Goal: Task Accomplishment & Management: Manage account settings

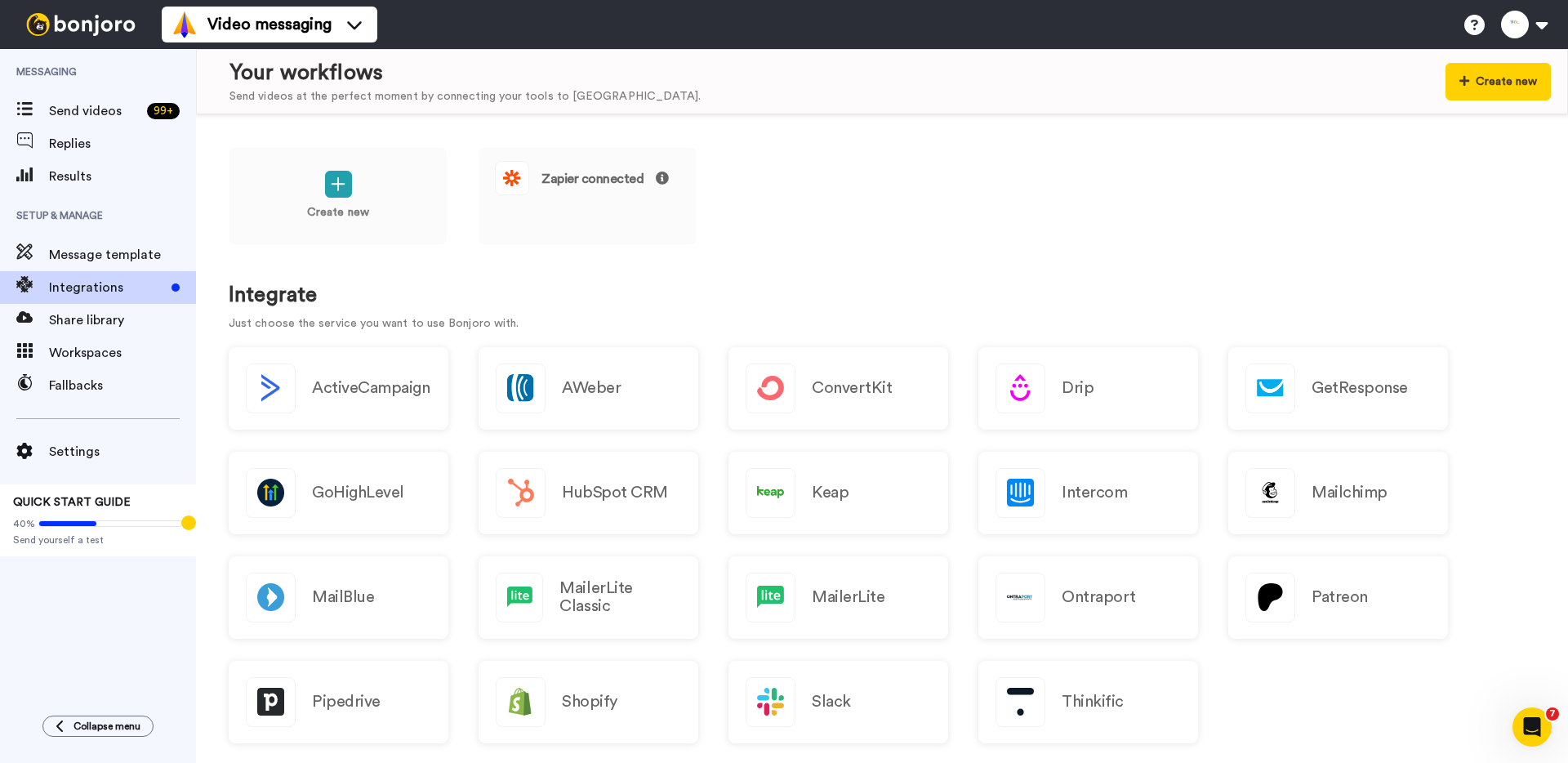
click at [272, 301] on h1 "Integrate" at bounding box center [881, 295] width 1307 height 23
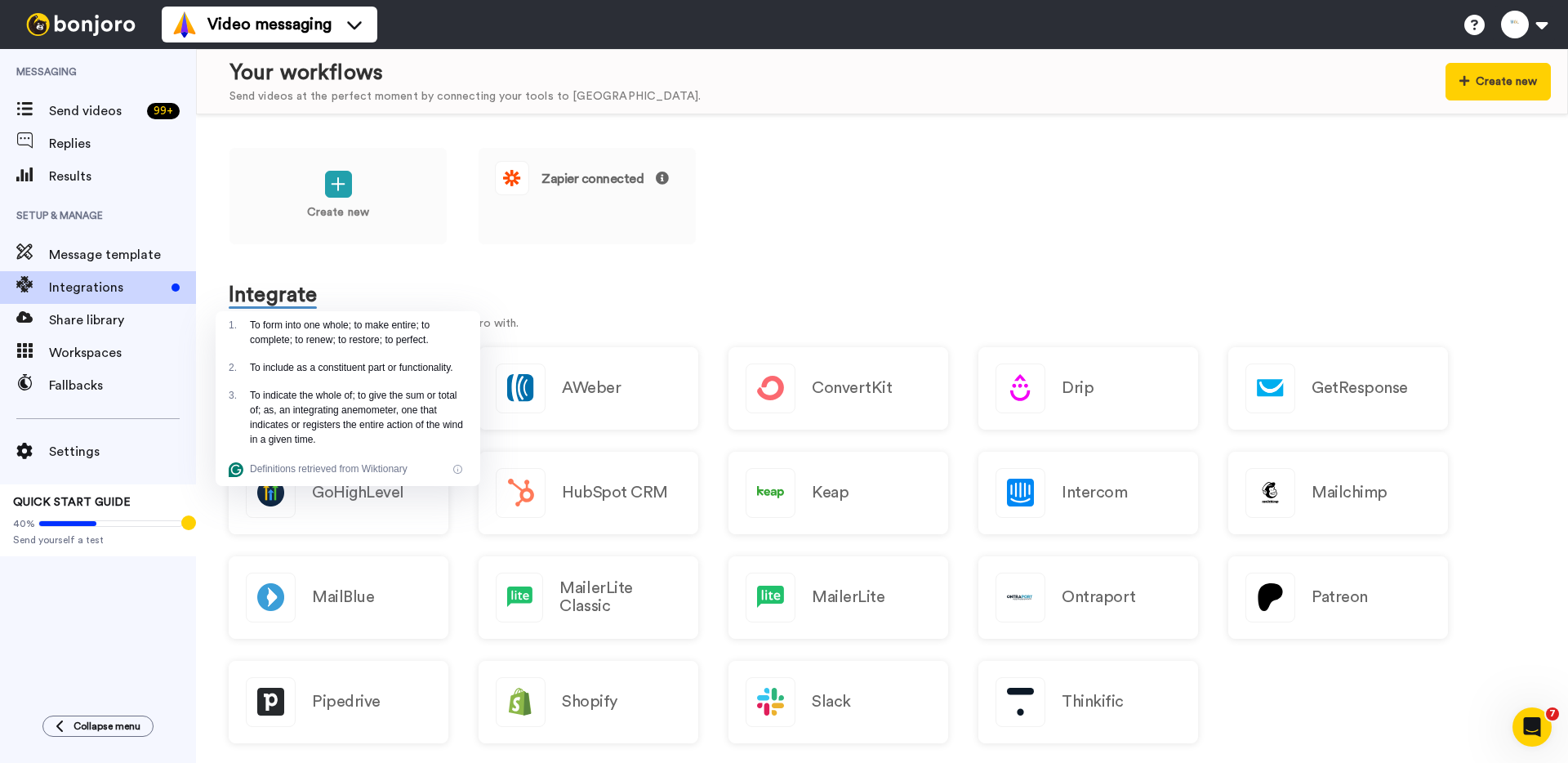
click at [248, 318] on div "1 ." at bounding box center [239, 332] width 22 height 29
click at [262, 291] on h1 "Integrate" at bounding box center [881, 295] width 1307 height 23
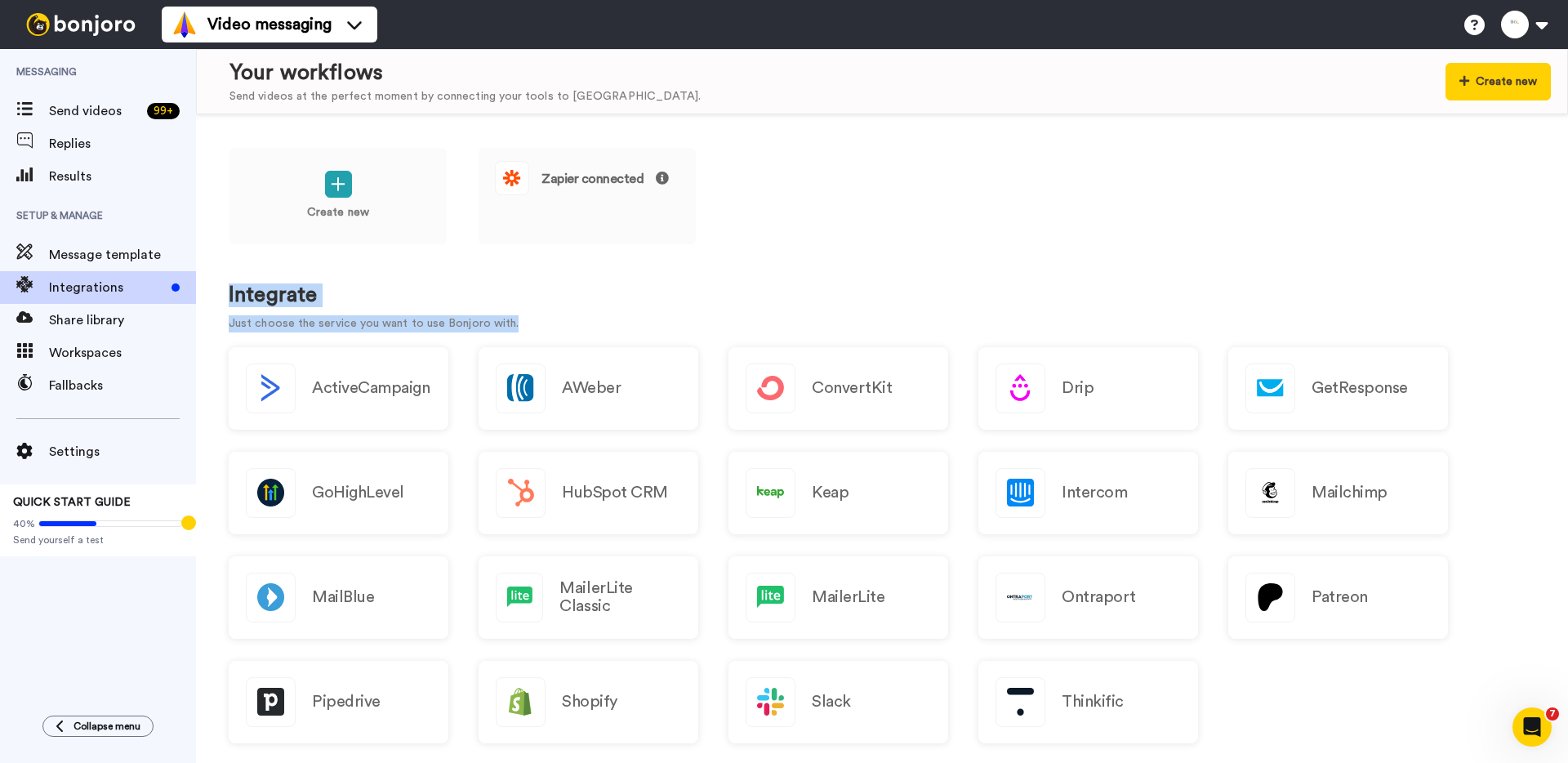
drag, startPoint x: 517, startPoint y: 319, endPoint x: 226, endPoint y: 298, distance: 291.8
click at [226, 298] on div "Create new Zapier connected Integrate Just choose the service you want to use B…" at bounding box center [882, 439] width 1372 height 649
click at [227, 298] on div "Create new Zapier connected Integrate Just choose the service you want to use B…" at bounding box center [882, 439] width 1372 height 649
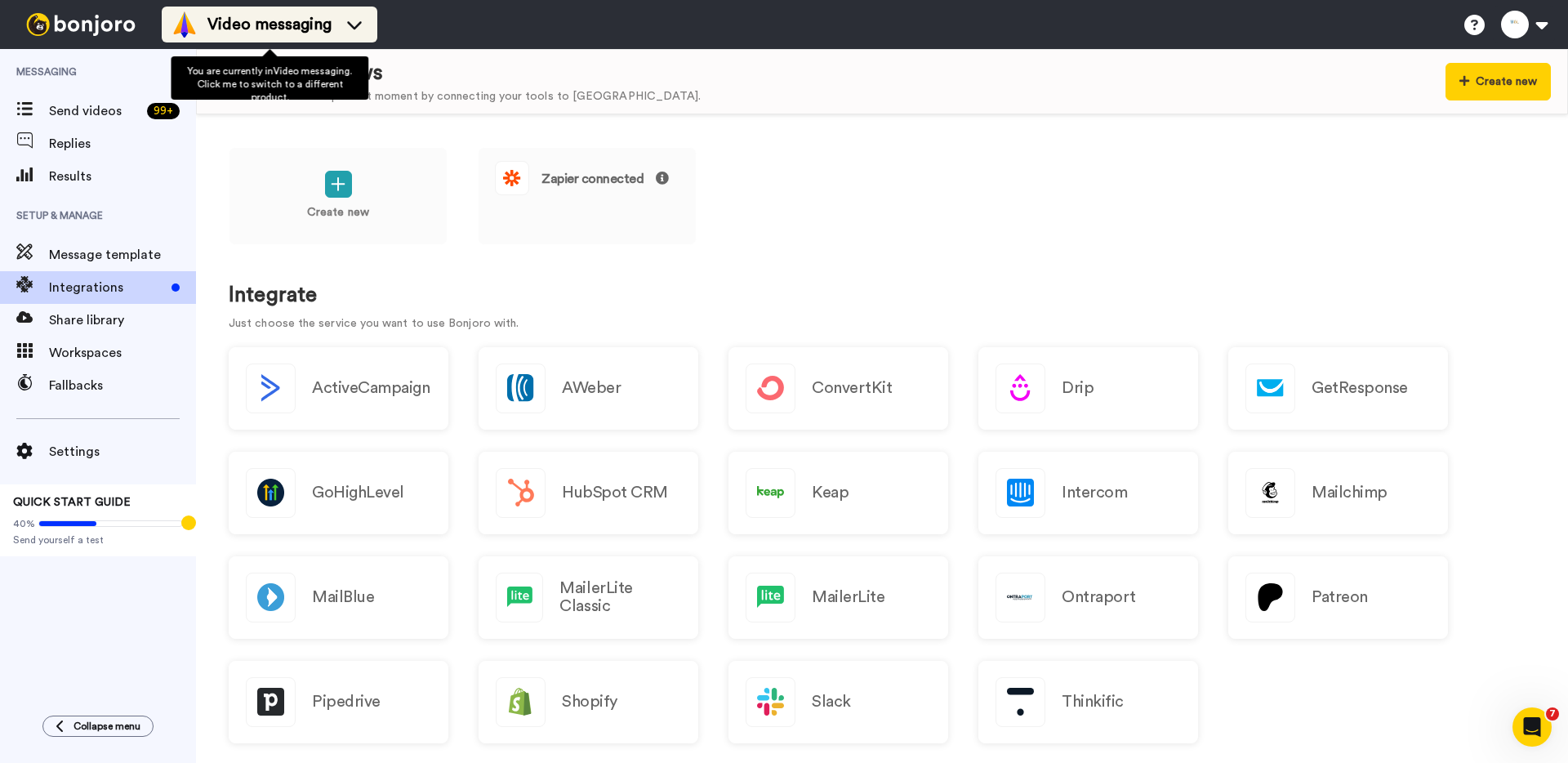
click at [242, 22] on span "Video messaging" at bounding box center [270, 24] width 125 height 22
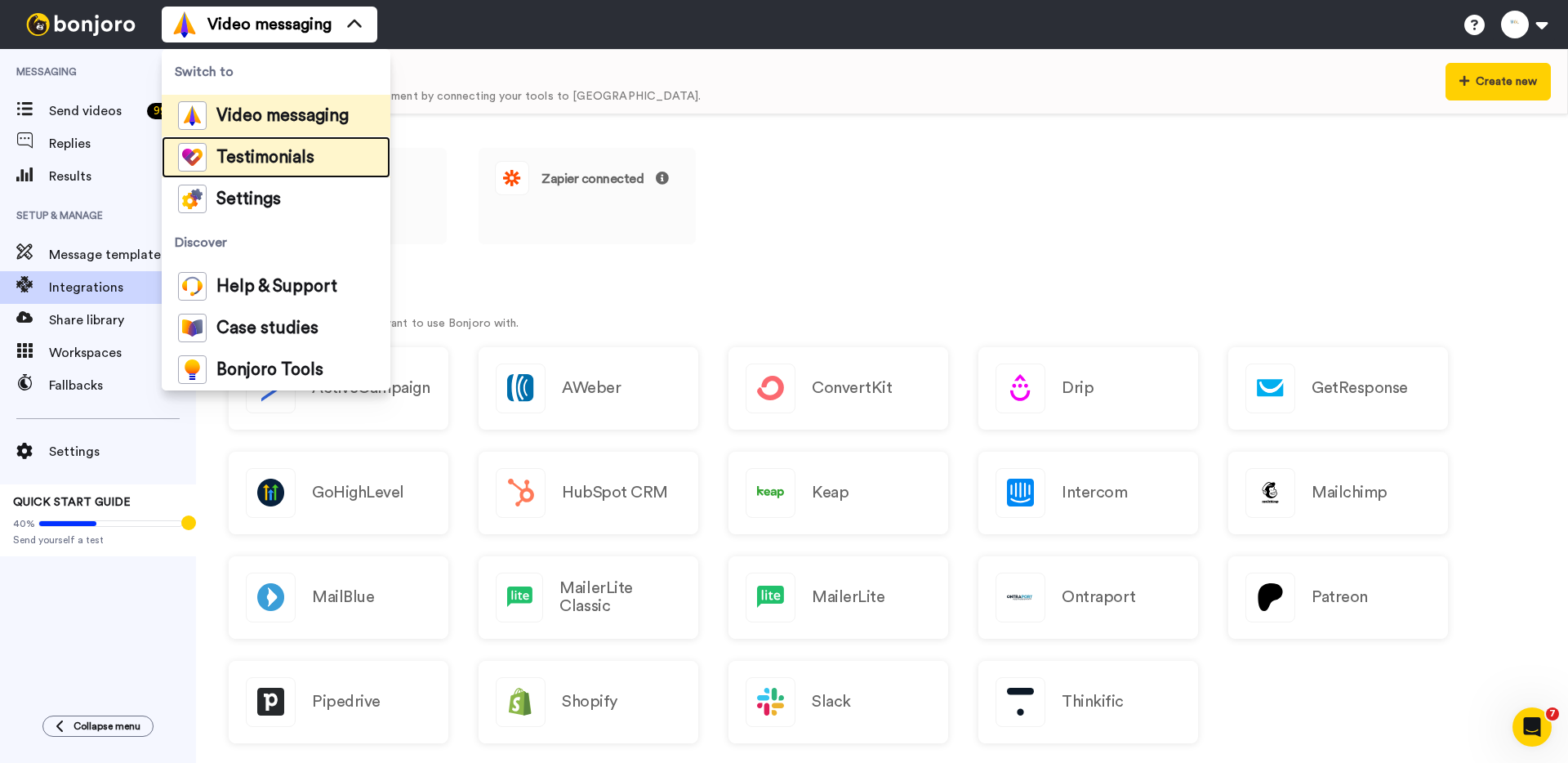
click at [264, 155] on span "Testimonials" at bounding box center [265, 157] width 98 height 16
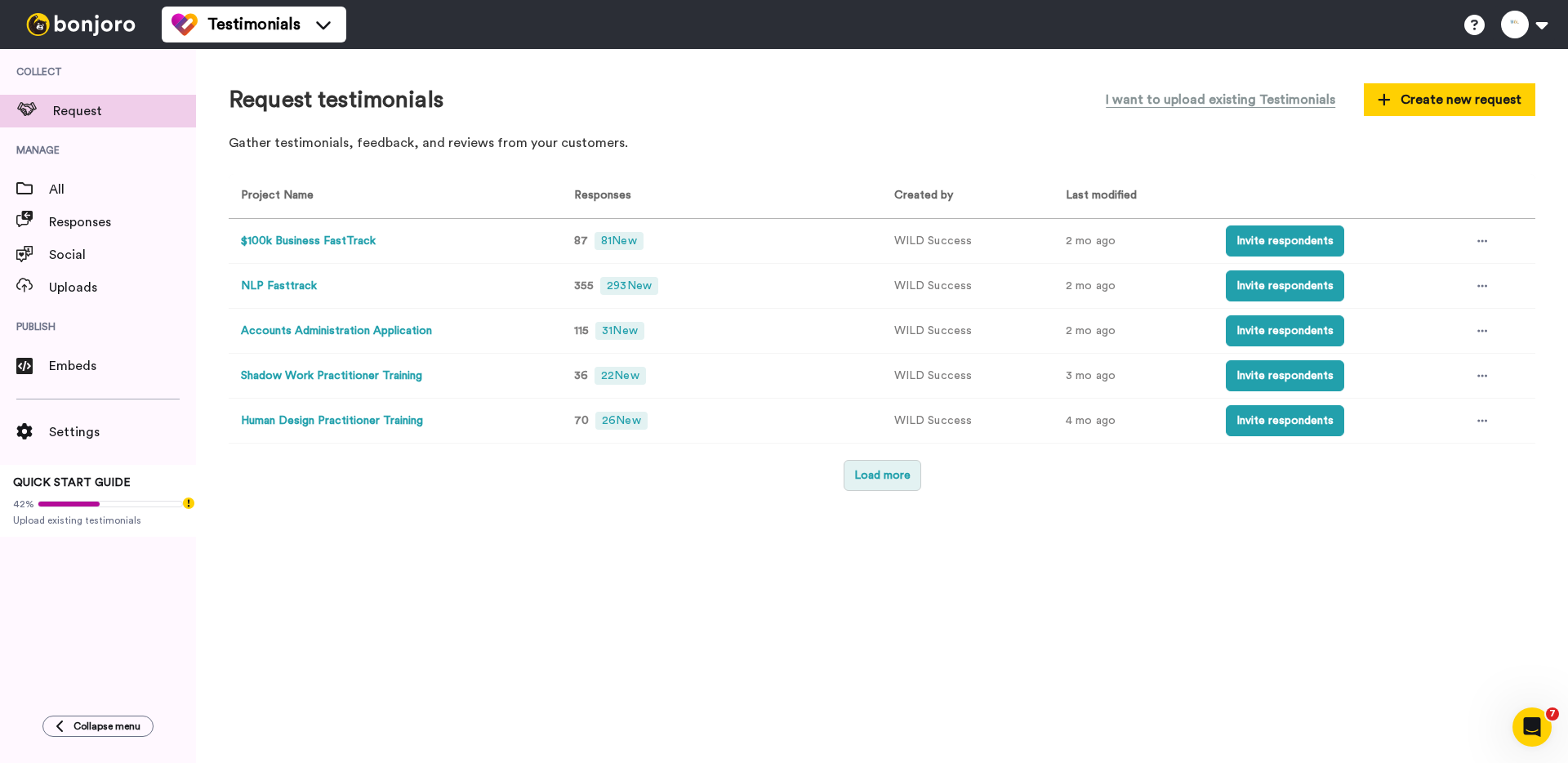
click at [898, 478] on button "Load more" at bounding box center [882, 476] width 78 height 31
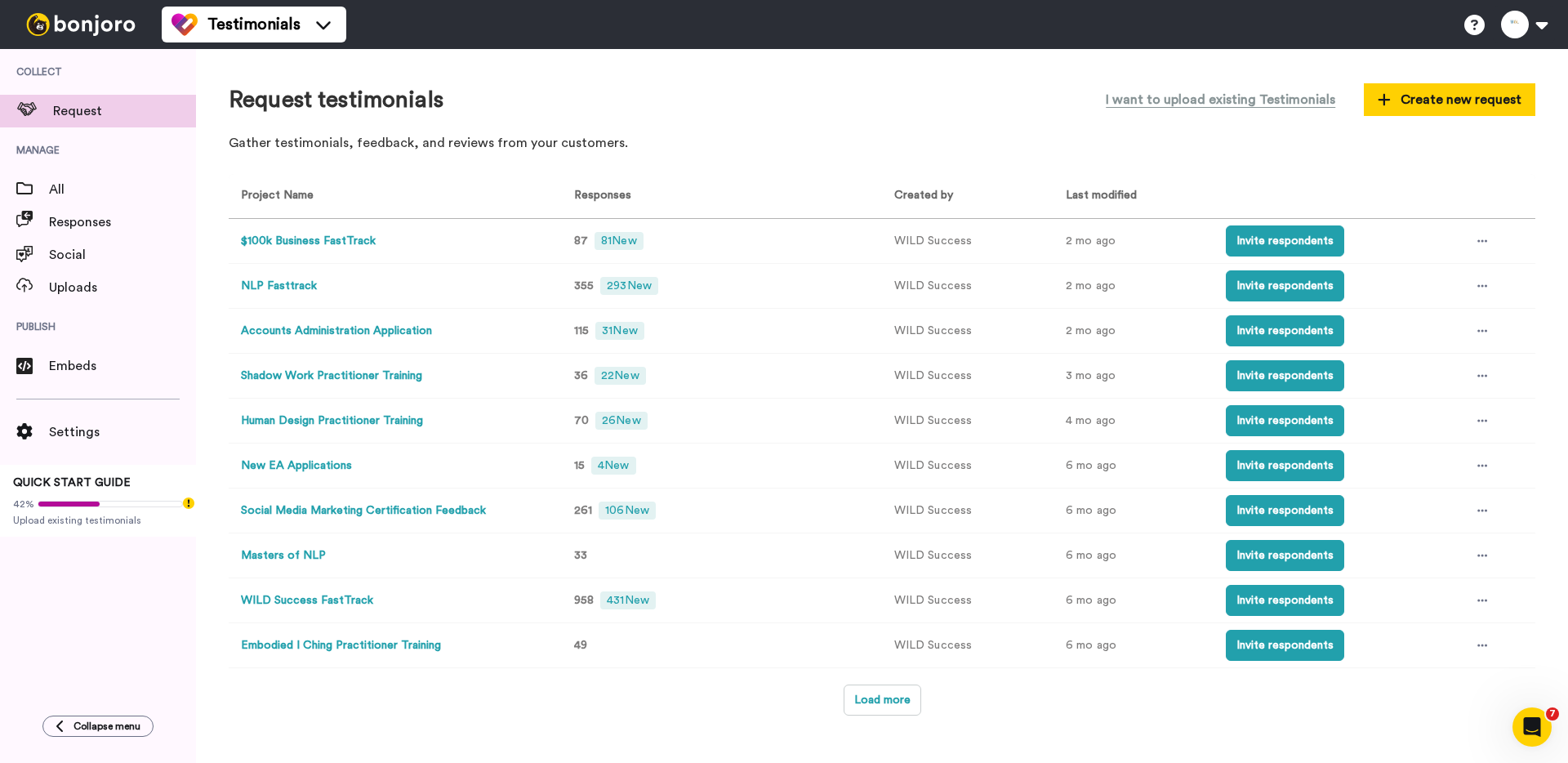
click at [306, 602] on button "WILD Success FastTrack" at bounding box center [307, 601] width 132 height 17
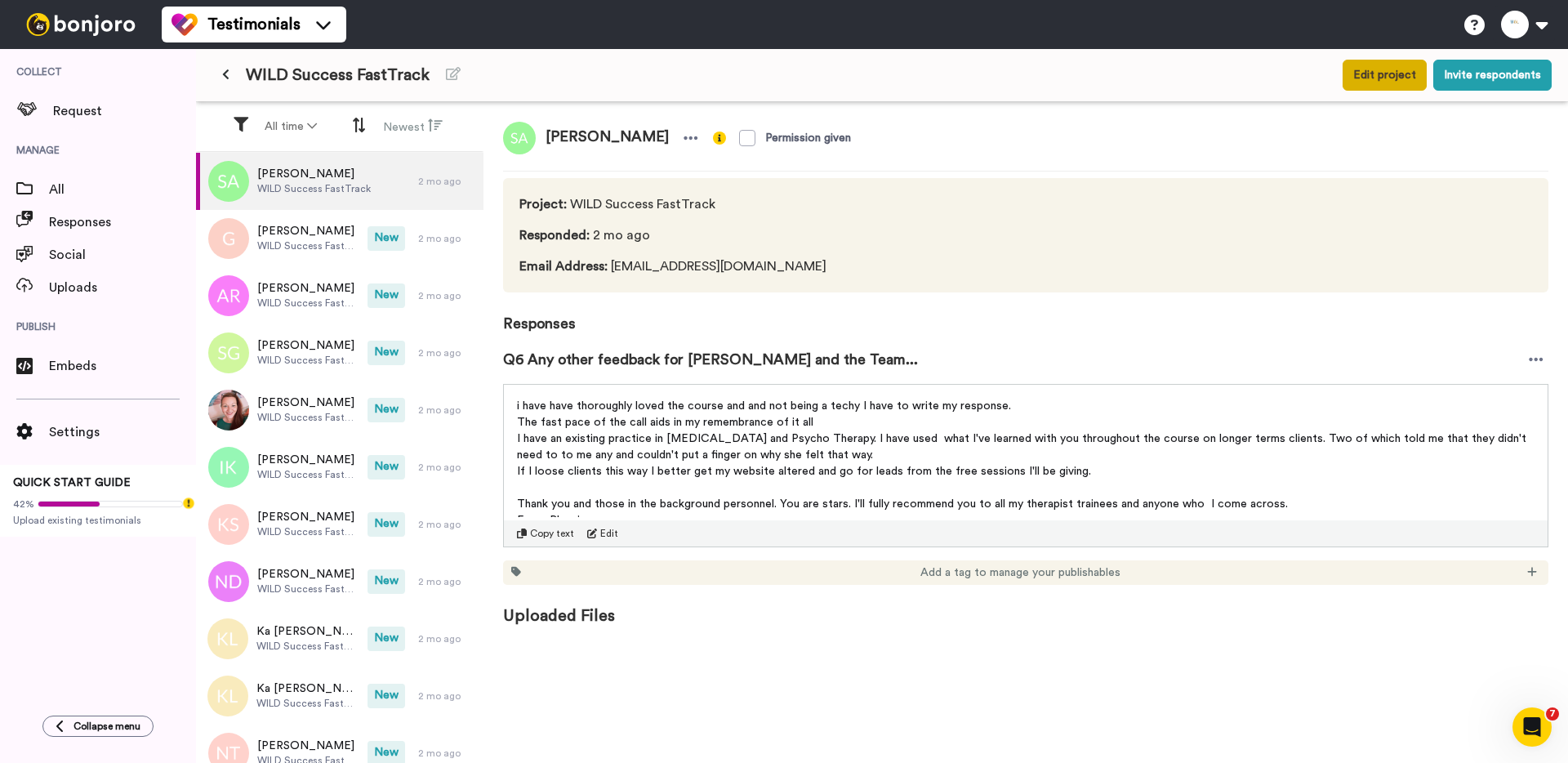
click at [1405, 76] on button "Edit project" at bounding box center [1384, 75] width 84 height 31
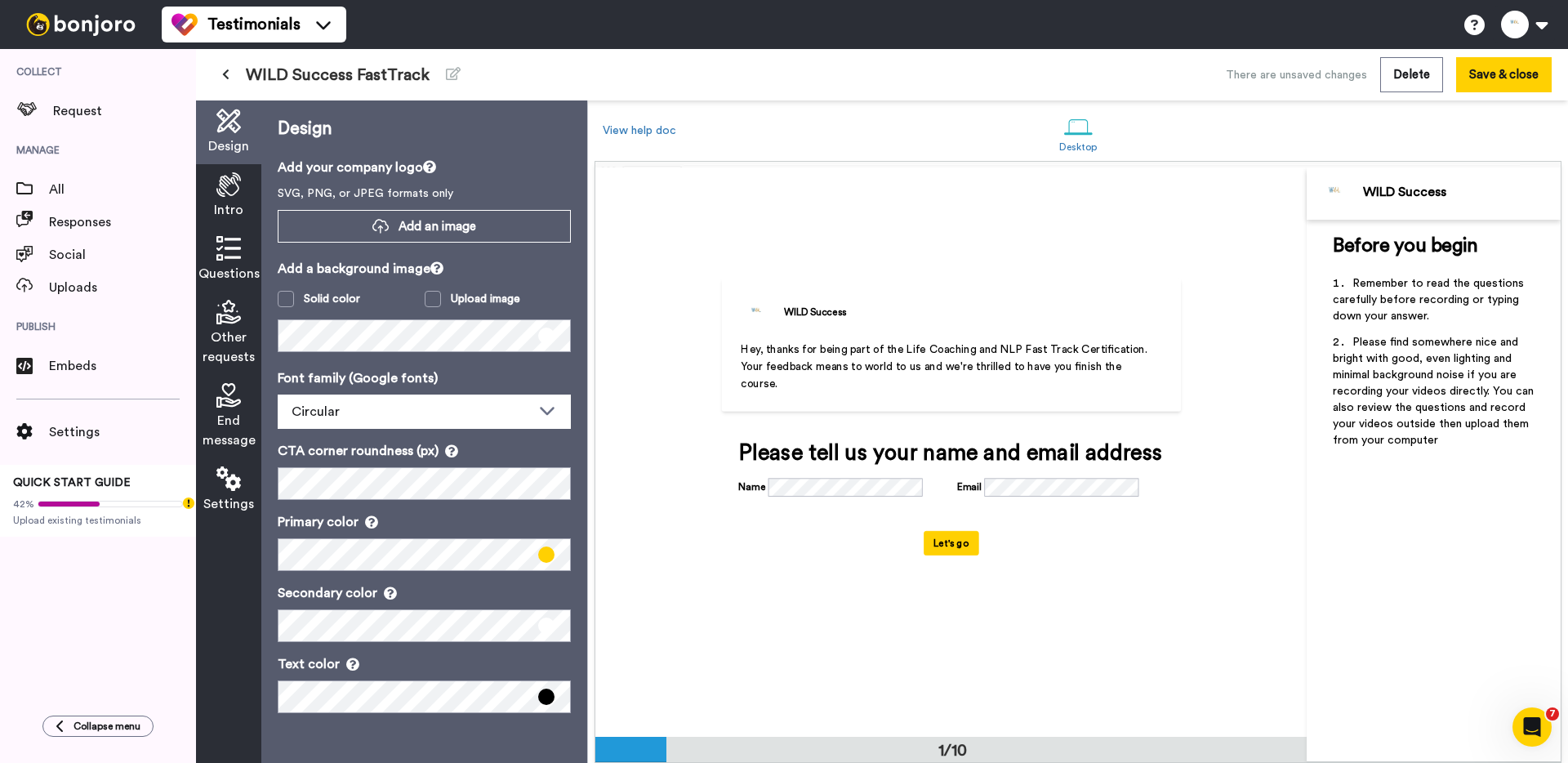
click at [1008, 344] on span "Hey, thanks for being part of the Life Coaching and NLP Fast Track Certificatio…" at bounding box center [945, 366] width 410 height 46
click at [224, 184] on icon at bounding box center [228, 184] width 24 height 24
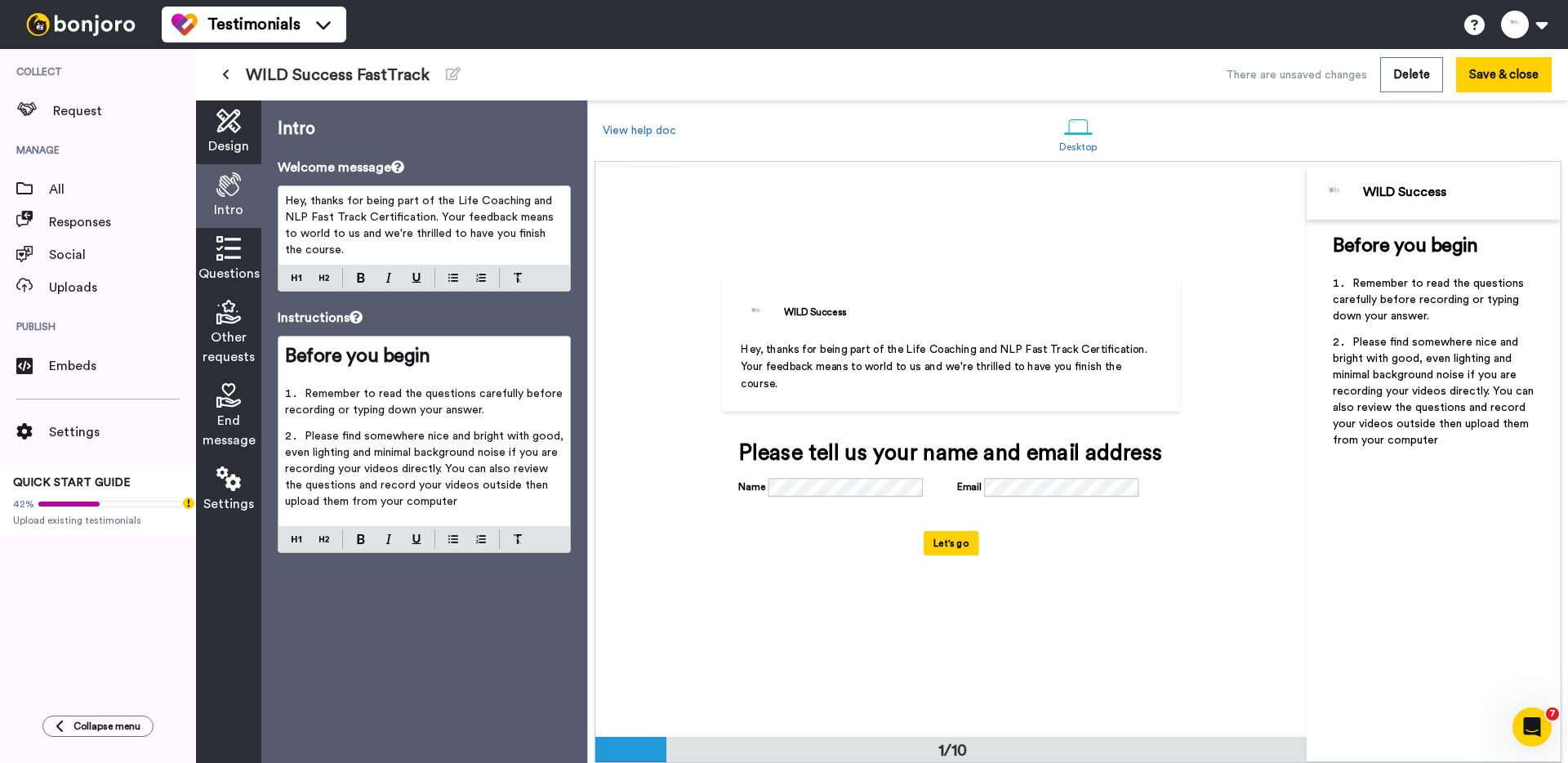
click at [308, 218] on span "Hey, thanks for being part of the Life Coaching and NLP Fast Track Certificatio…" at bounding box center [421, 226] width 272 height 61
click at [285, 221] on span "Hey, thanks for being part of the Life Coaching and NLP Fast Track Certificatio…" at bounding box center [421, 226] width 272 height 61
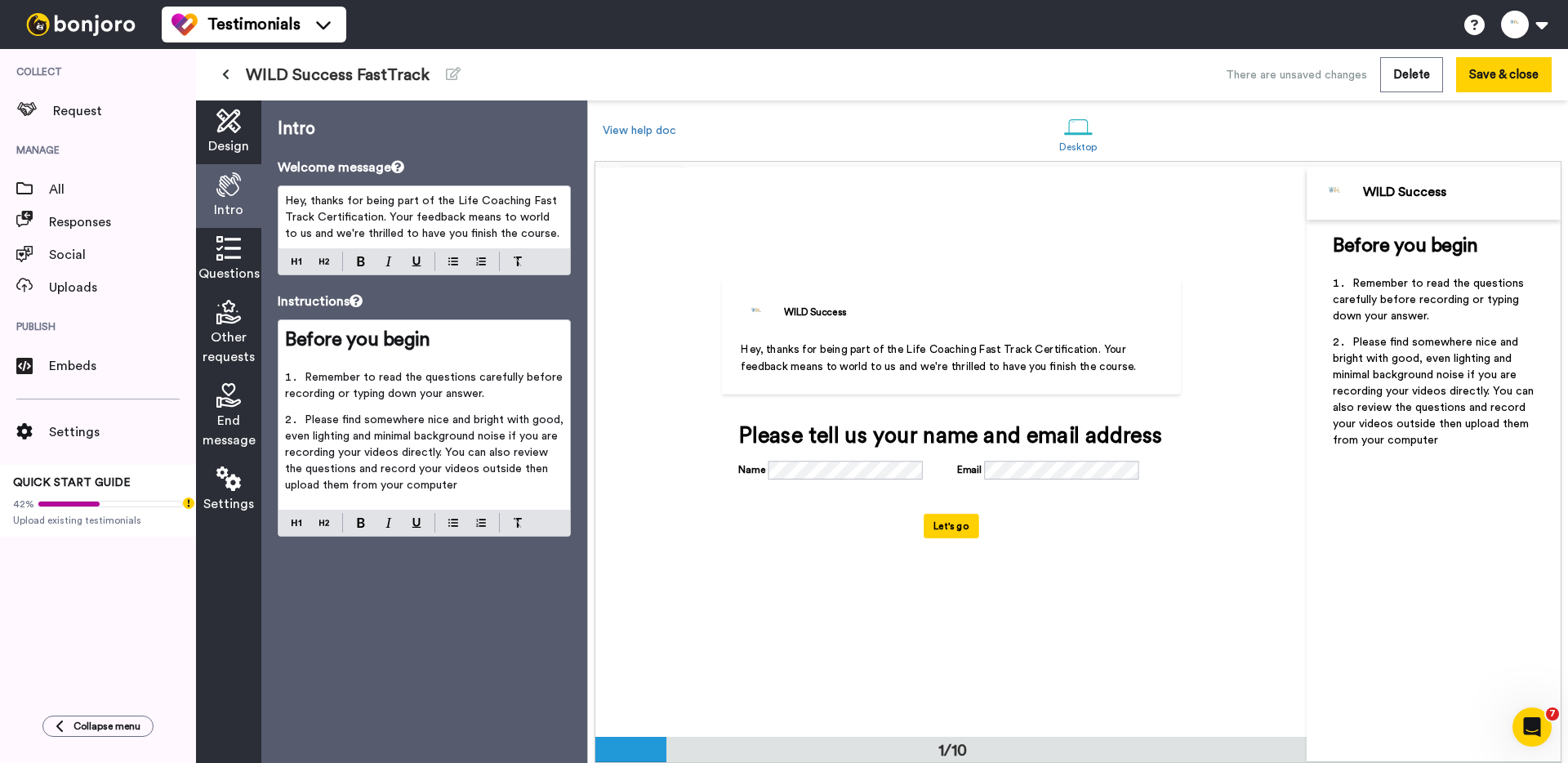
click at [240, 248] on icon at bounding box center [228, 248] width 24 height 24
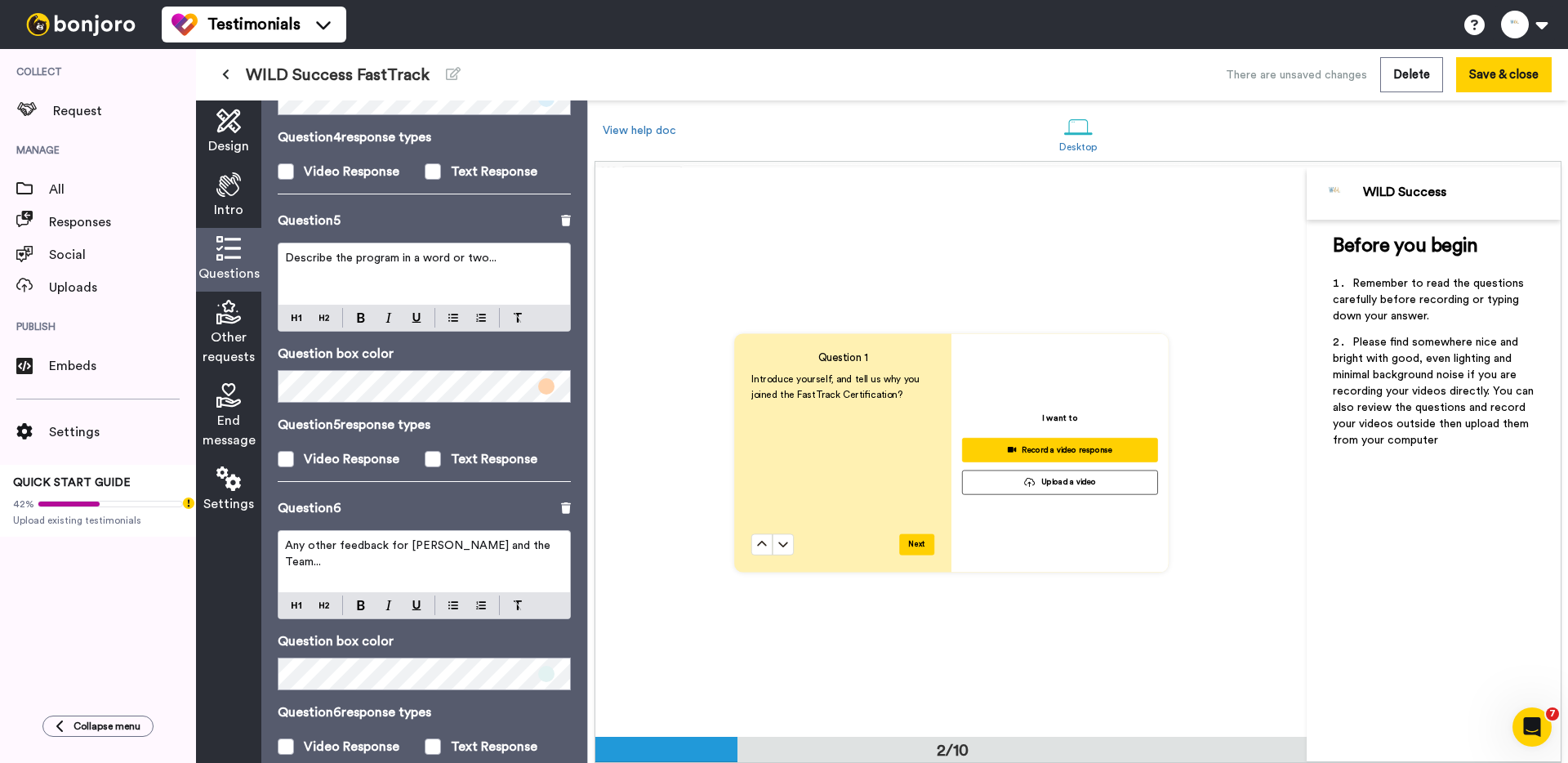
scroll to position [1209, 0]
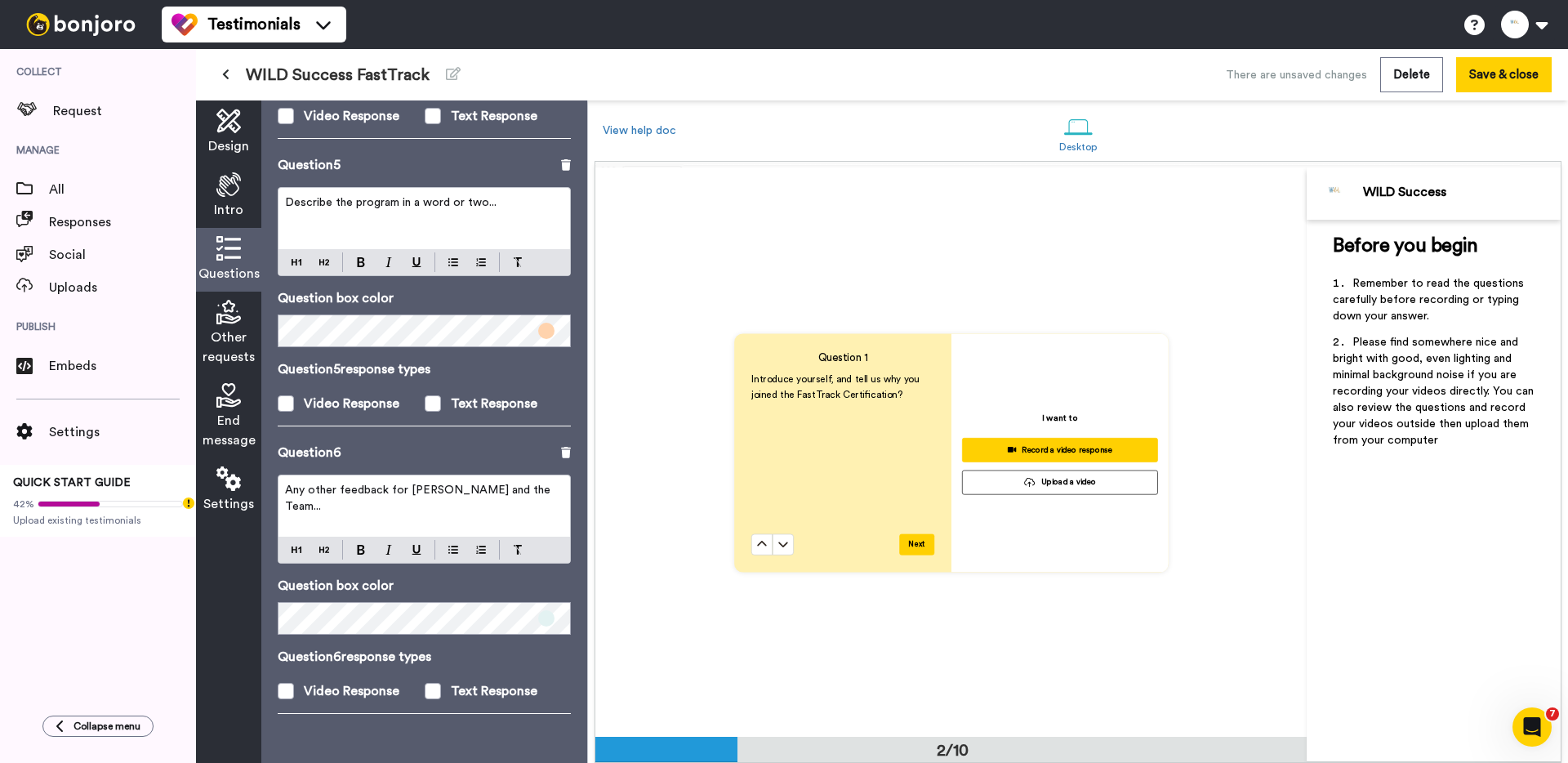
click at [474, 493] on span "Any other feedback for [PERSON_NAME] and the Team..." at bounding box center [419, 498] width 269 height 28
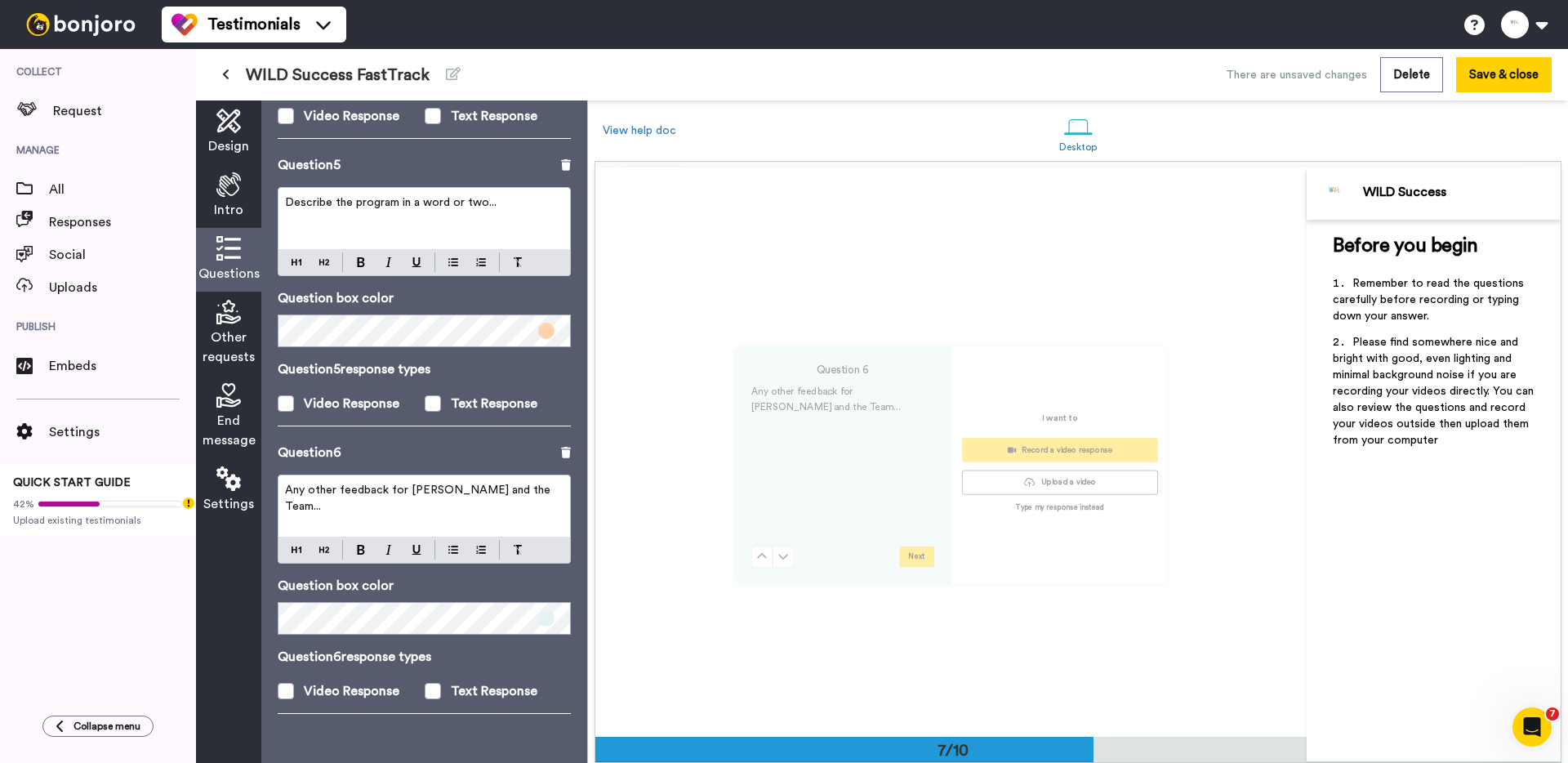
scroll to position [3415, 0]
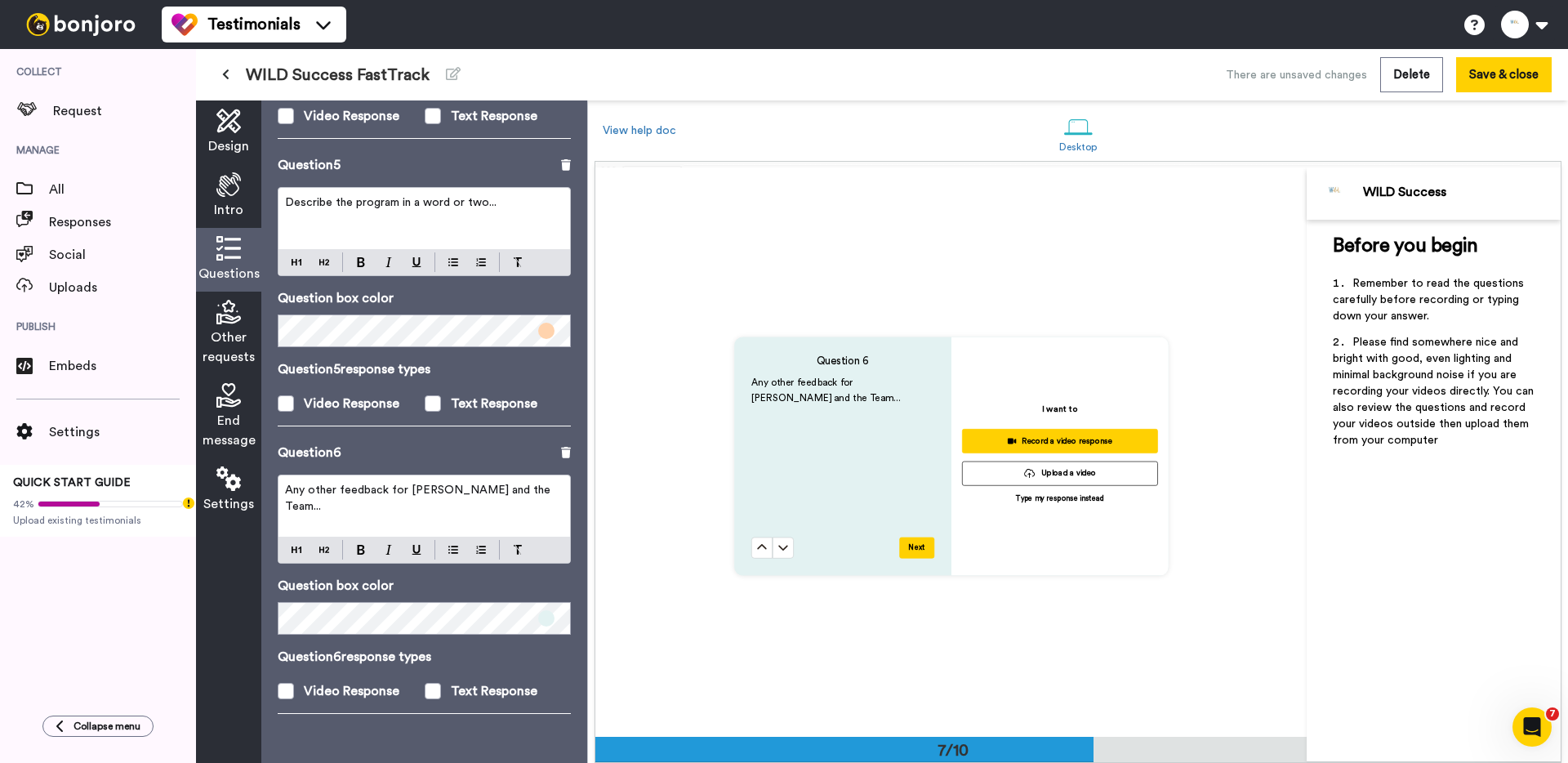
click at [477, 491] on span "Any other feedback for [PERSON_NAME] and the Team..." at bounding box center [419, 498] width 269 height 28
click at [440, 580] on p "Question box color" at bounding box center [424, 587] width 293 height 20
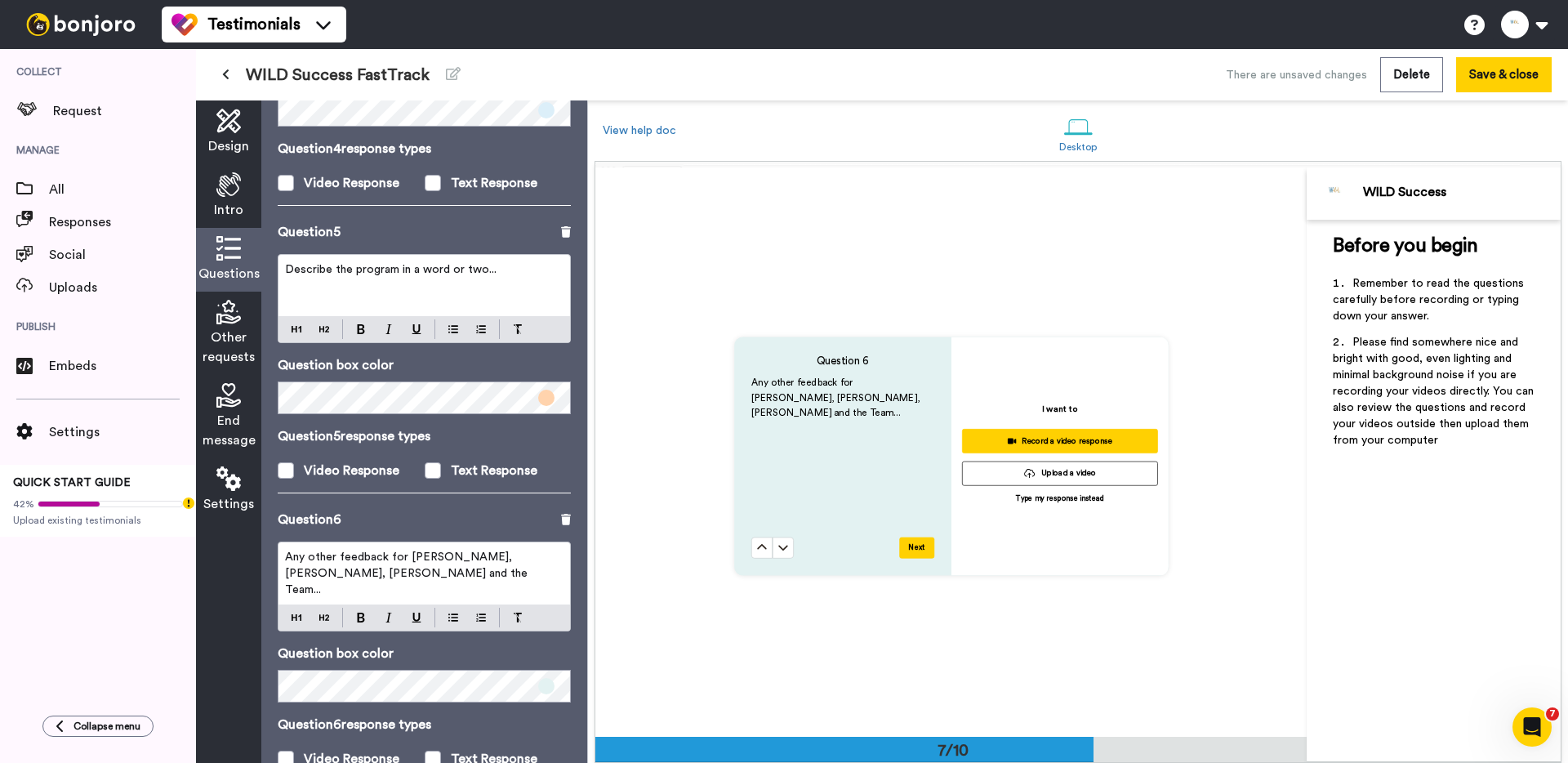
scroll to position [940, 0]
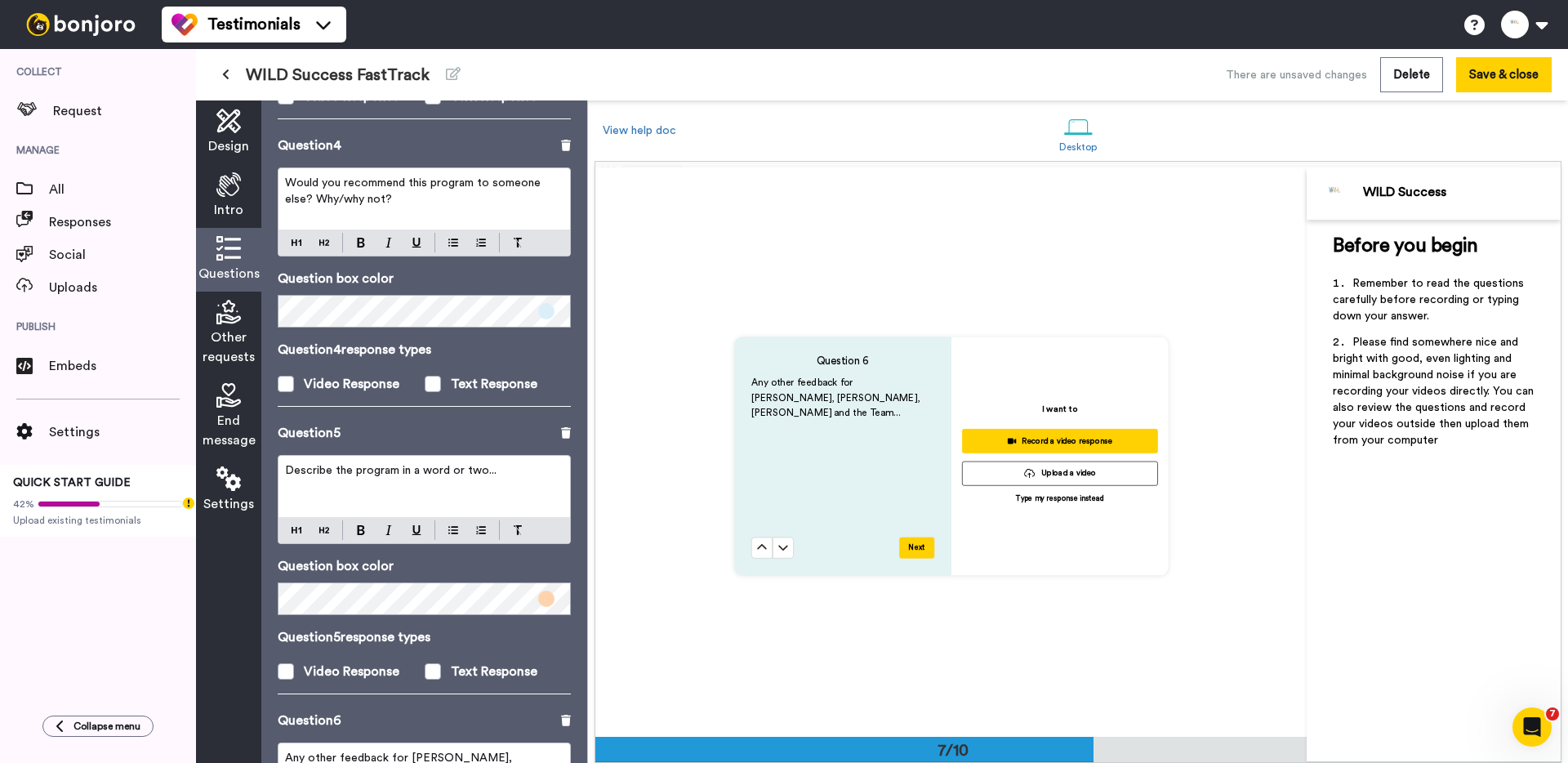
click at [236, 315] on icon at bounding box center [228, 312] width 24 height 24
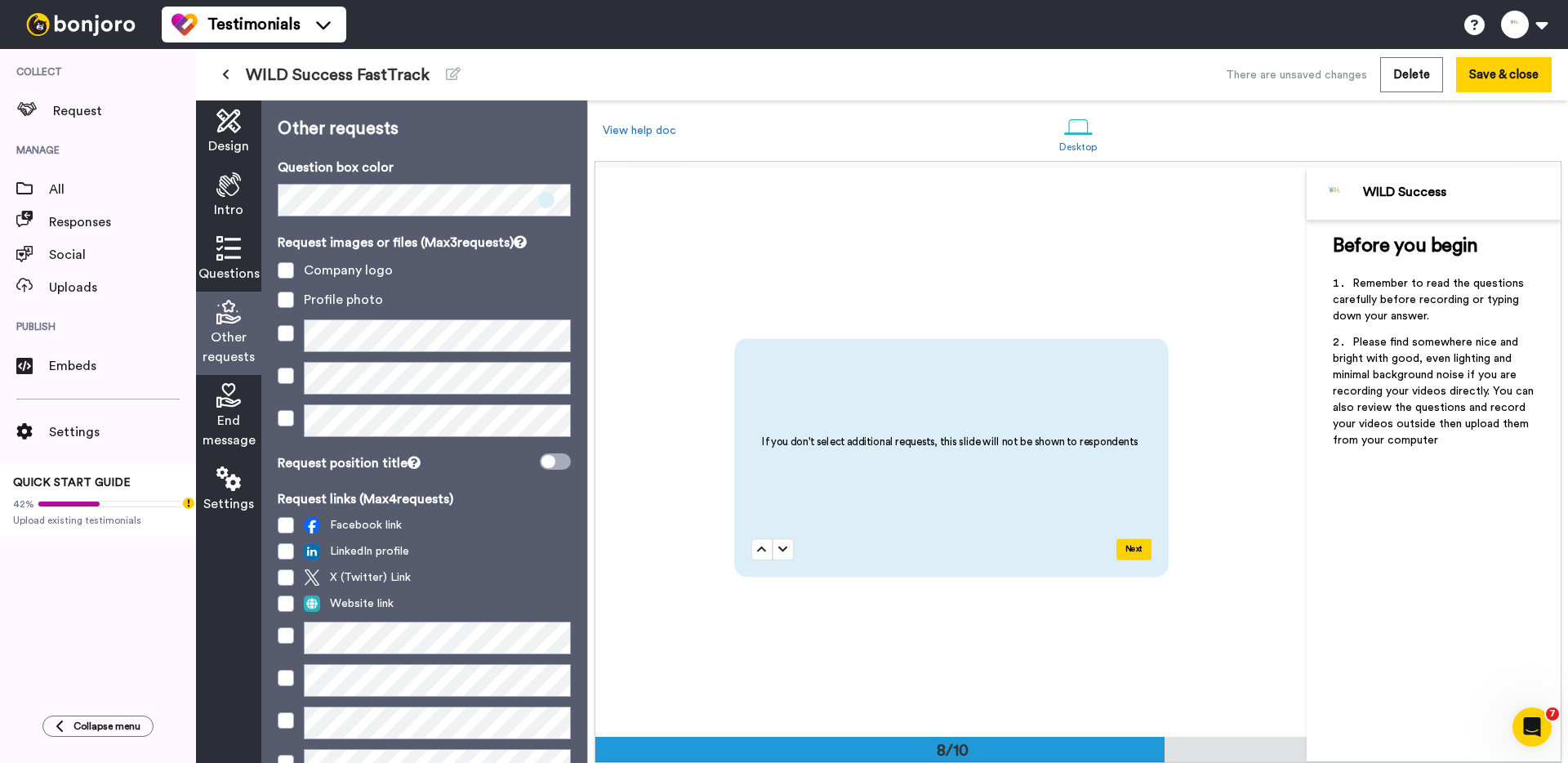
scroll to position [78, 0]
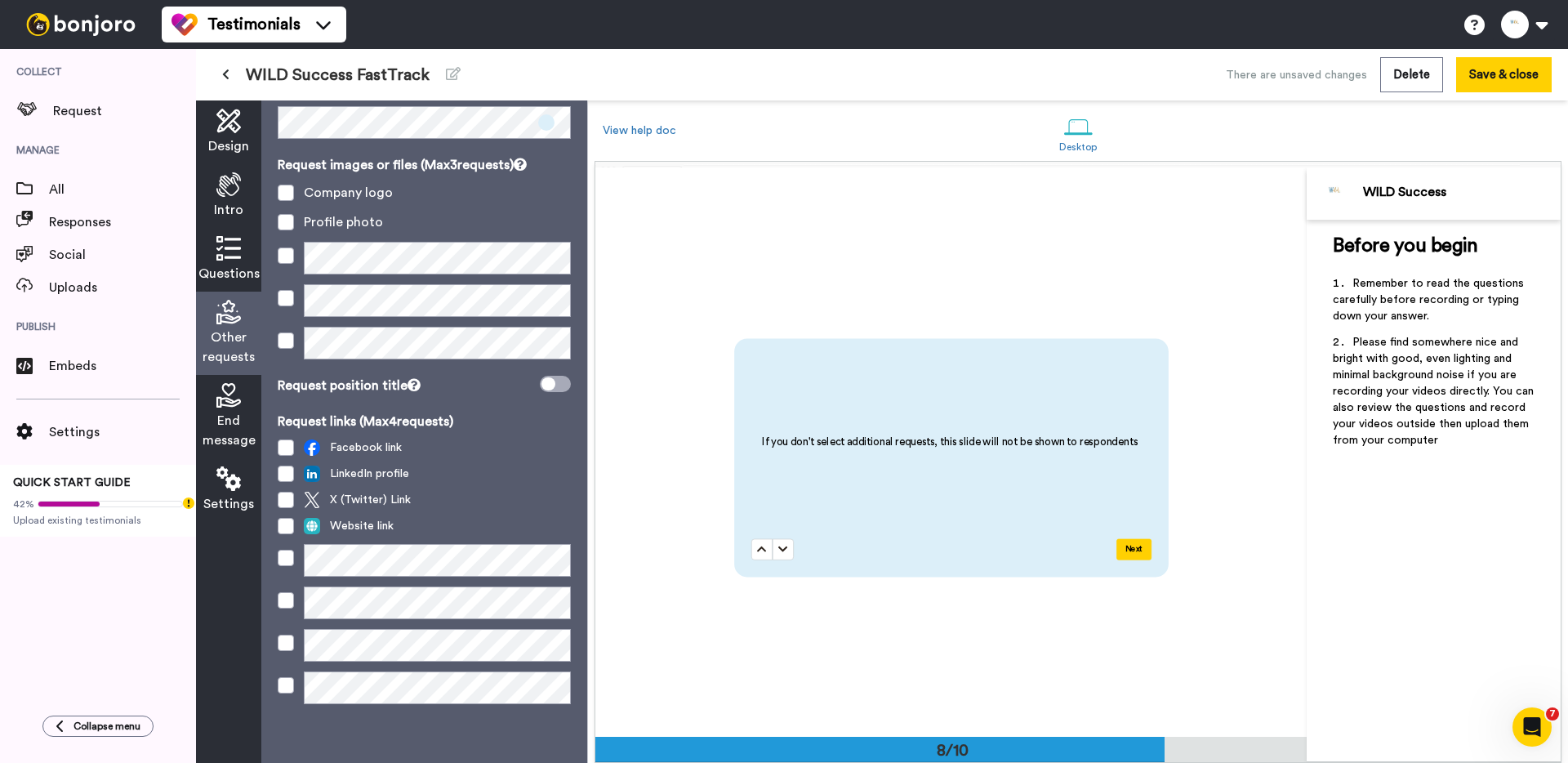
click at [218, 398] on icon at bounding box center [228, 395] width 24 height 24
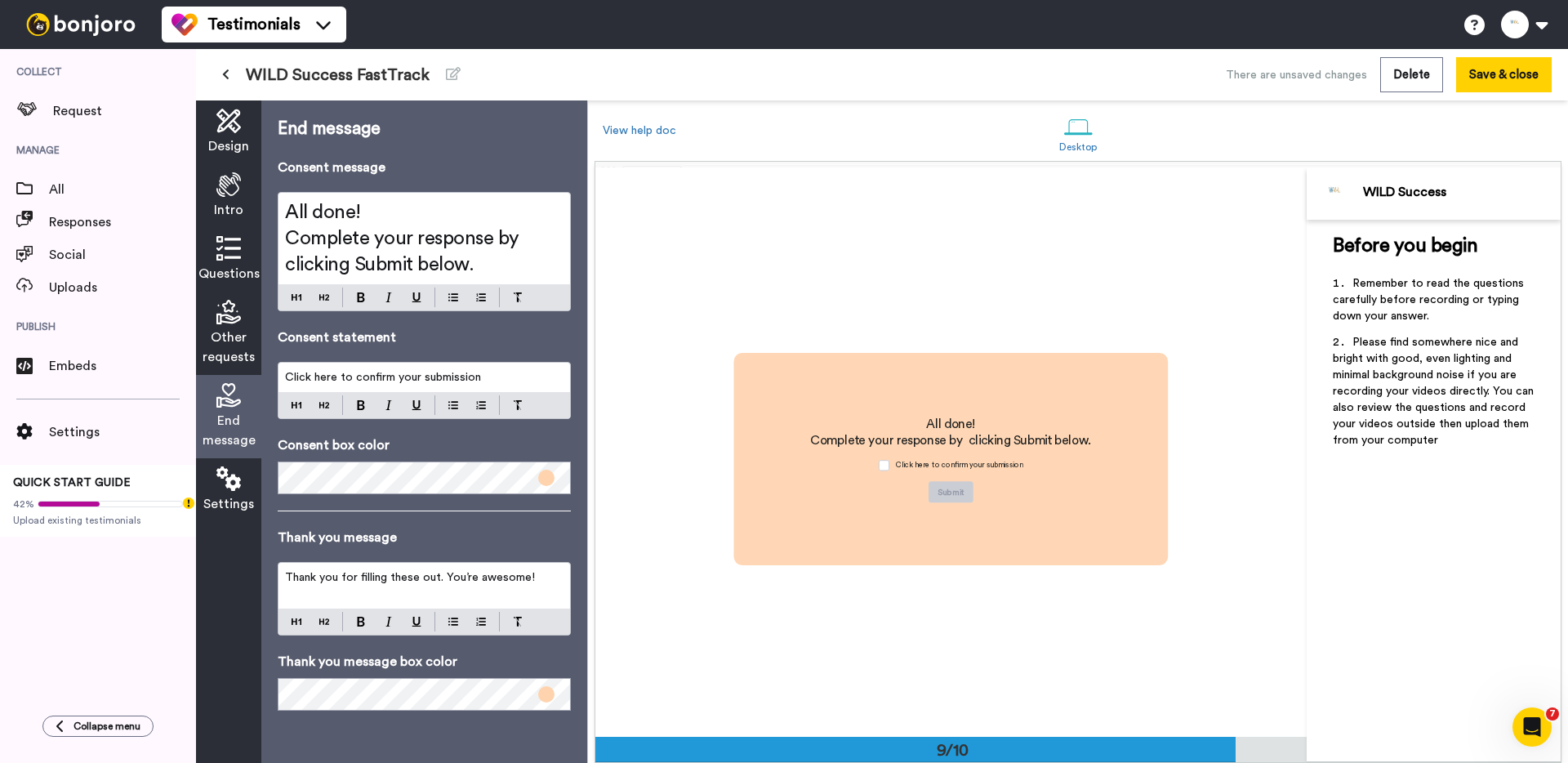
scroll to position [4554, 0]
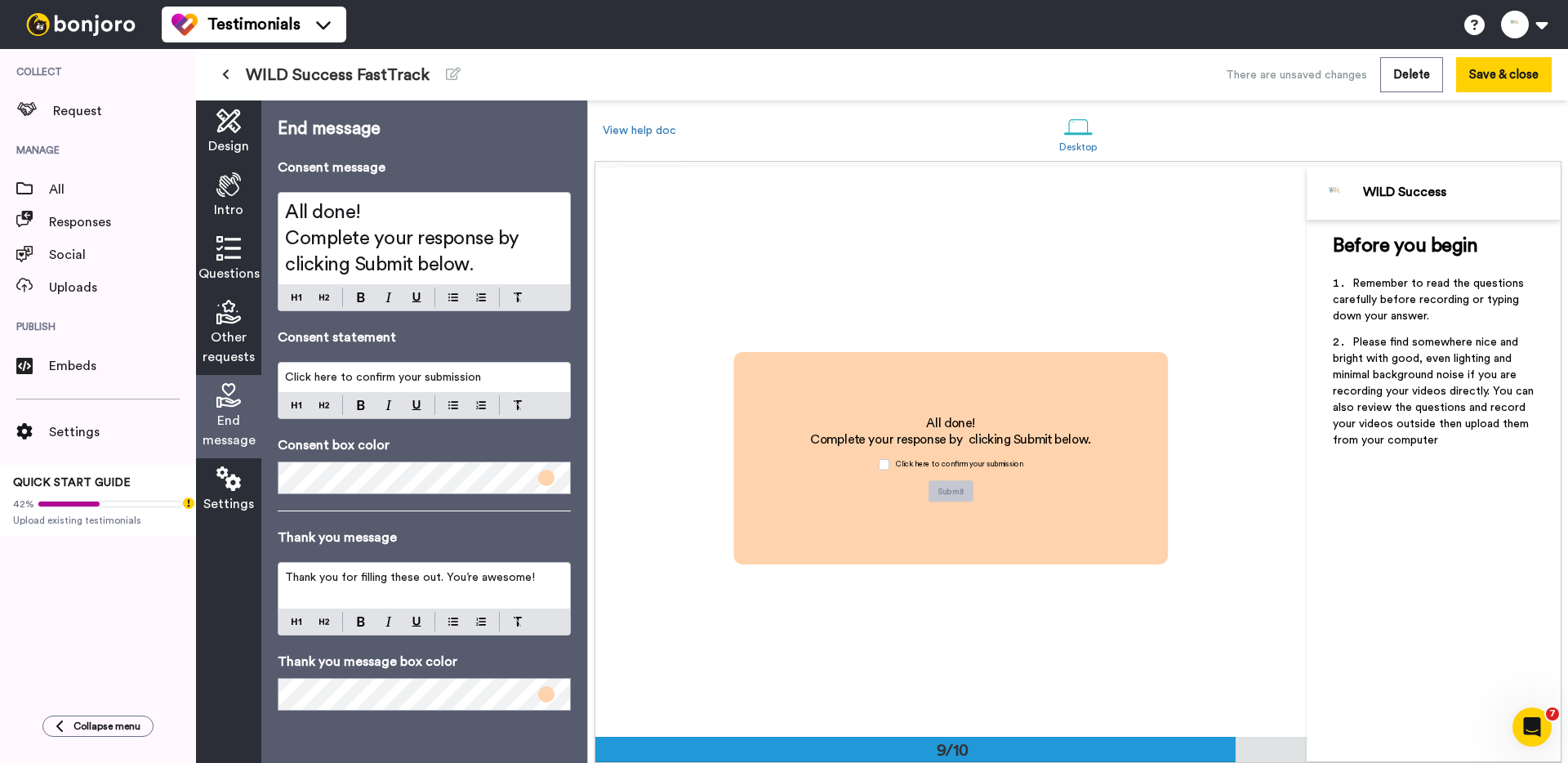
click at [233, 486] on icon at bounding box center [228, 478] width 24 height 24
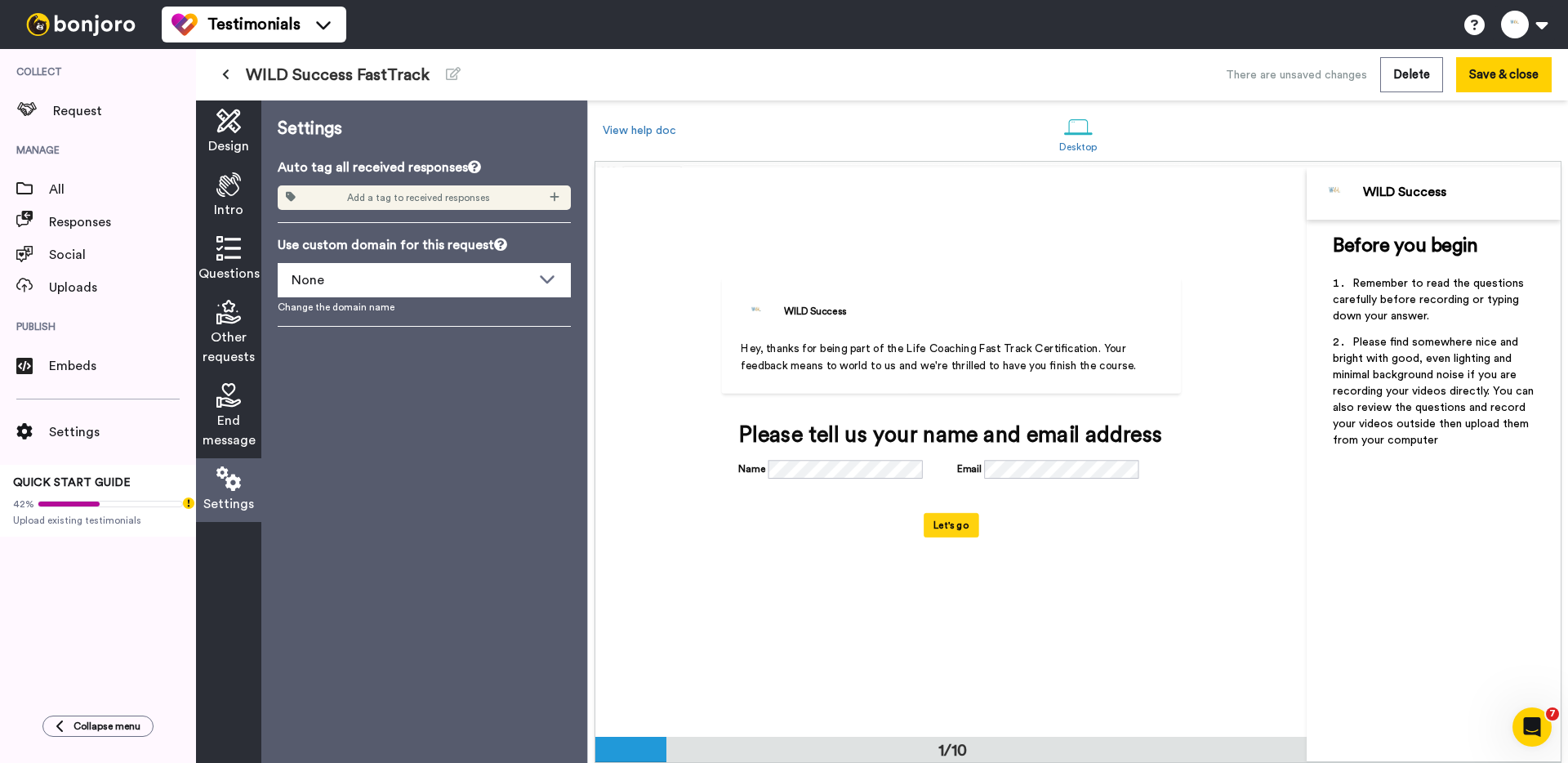
scroll to position [0, 0]
click at [226, 109] on icon at bounding box center [228, 121] width 24 height 24
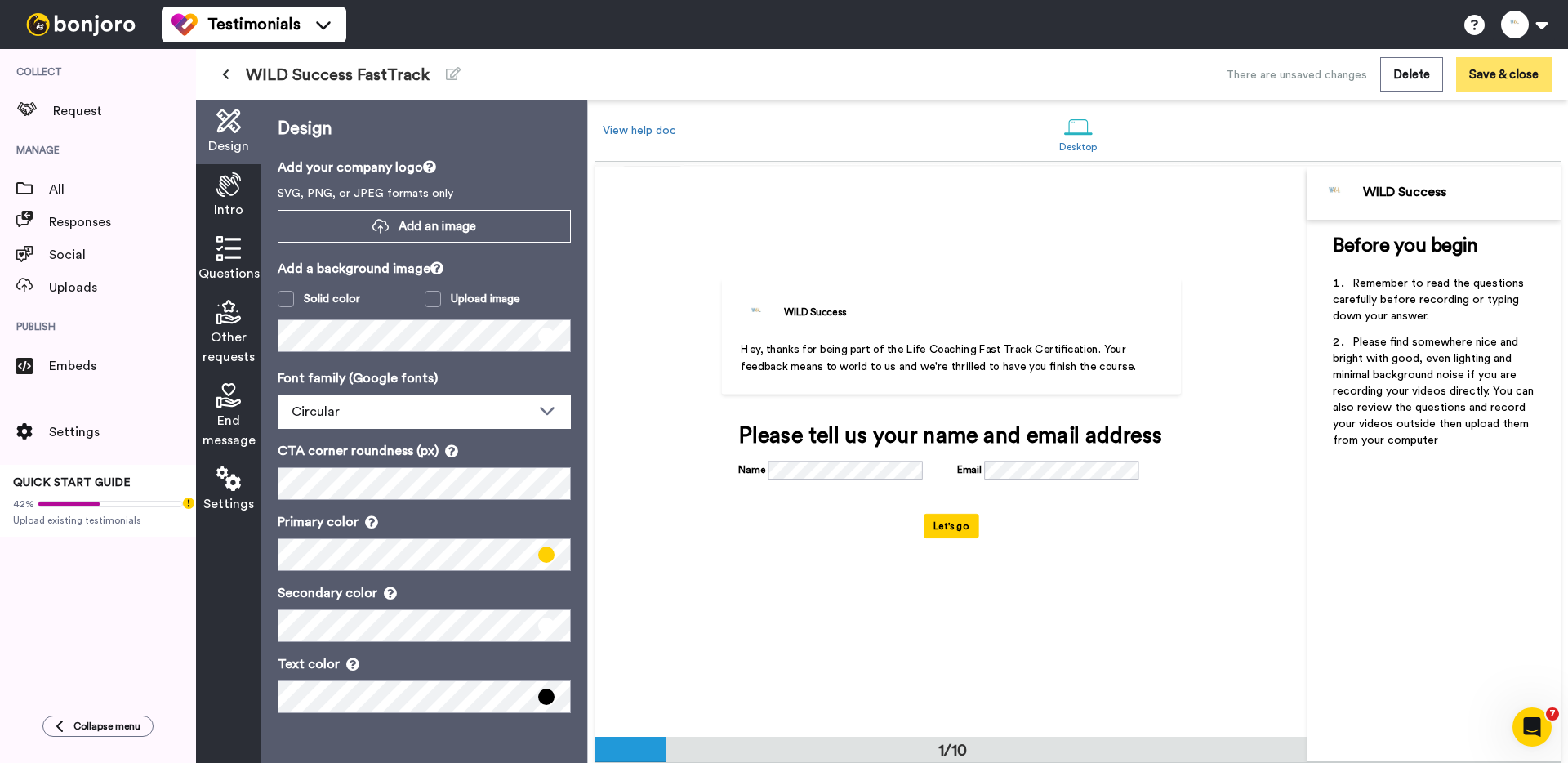
click at [1530, 72] on button "Save & close" at bounding box center [1504, 74] width 95 height 35
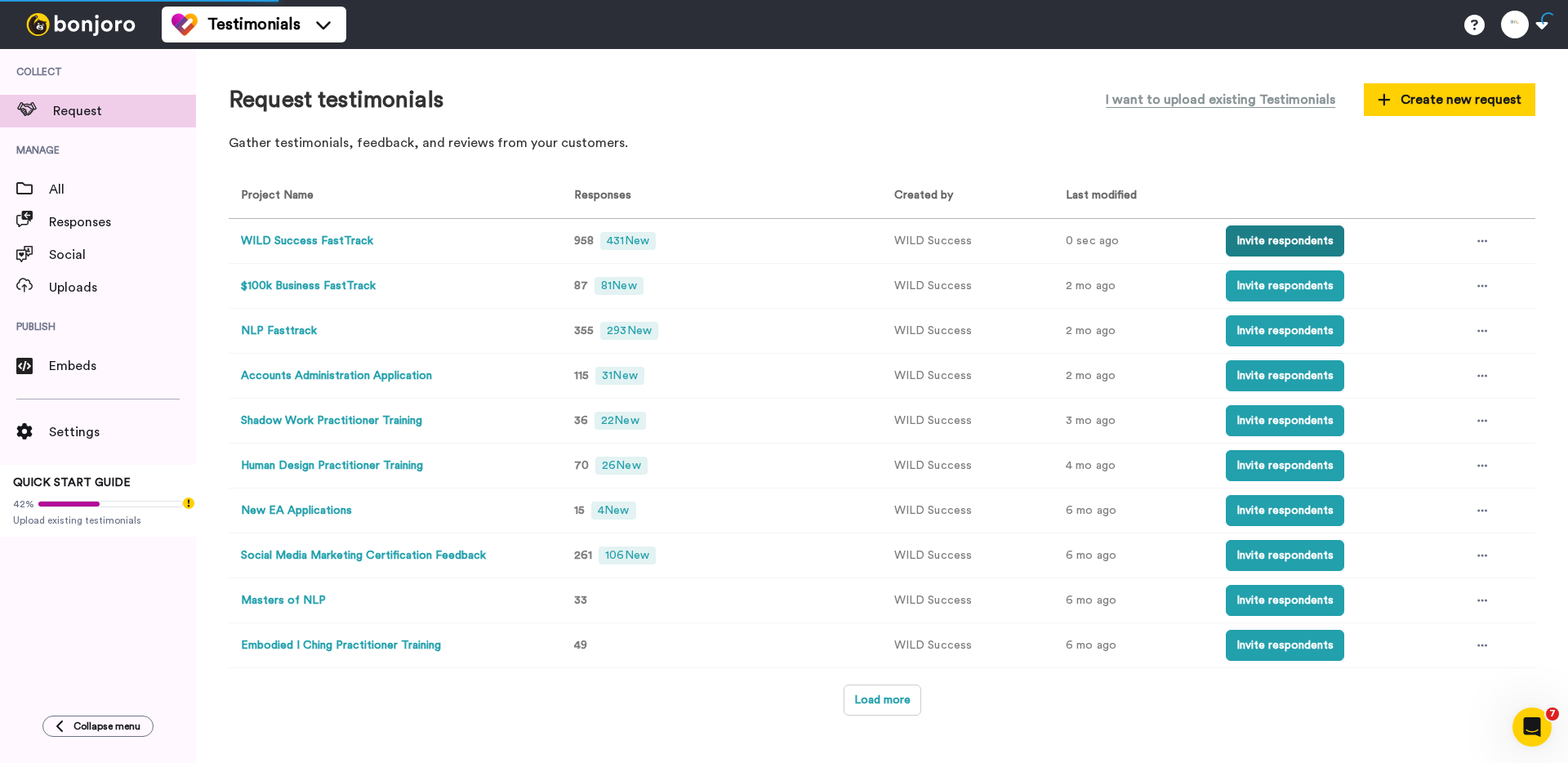
click at [1289, 234] on button "Invite respondents" at bounding box center [1284, 241] width 118 height 31
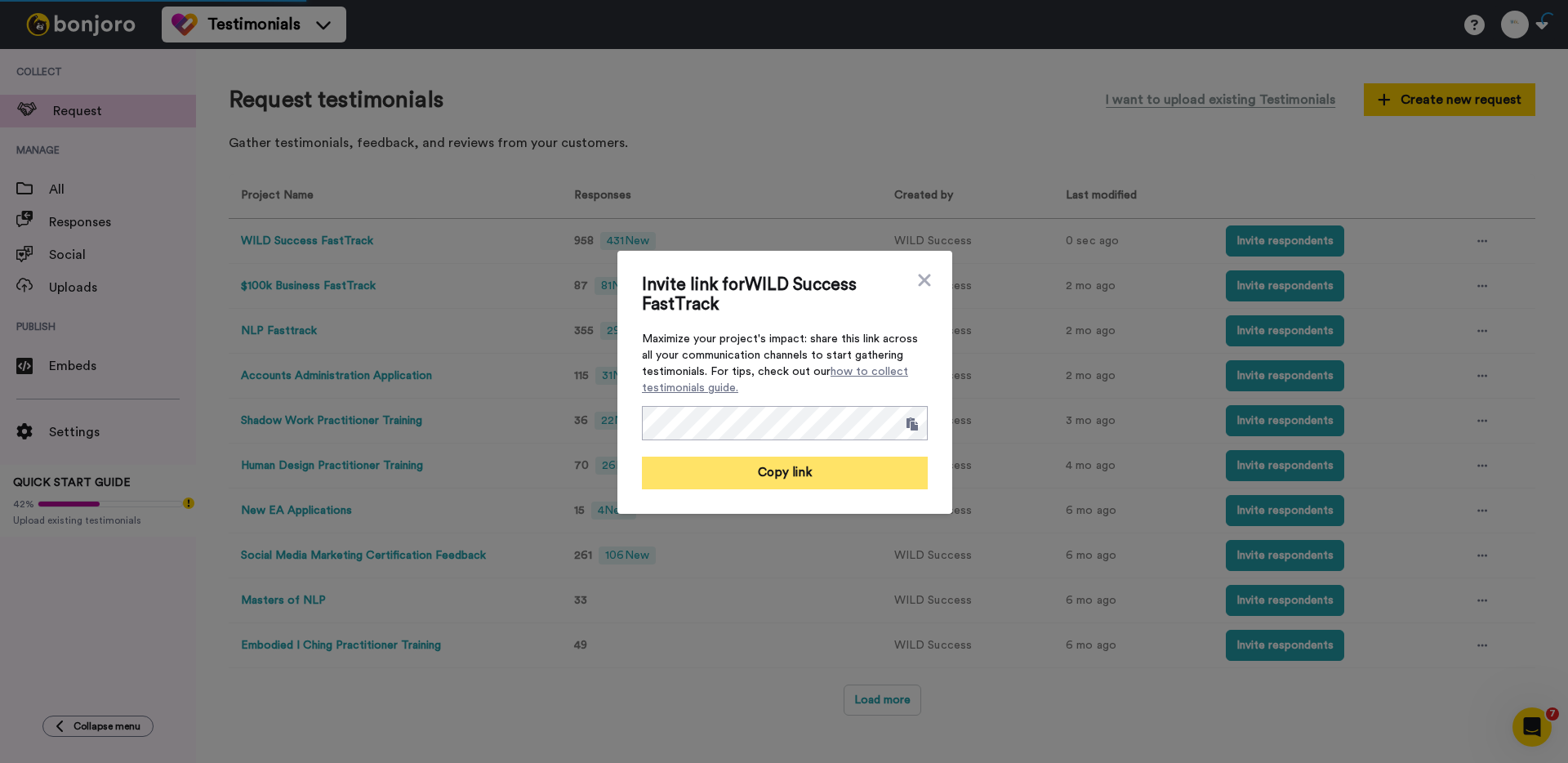
click at [803, 473] on button "Copy link" at bounding box center [784, 473] width 286 height 33
click at [922, 275] on icon at bounding box center [925, 280] width 16 height 20
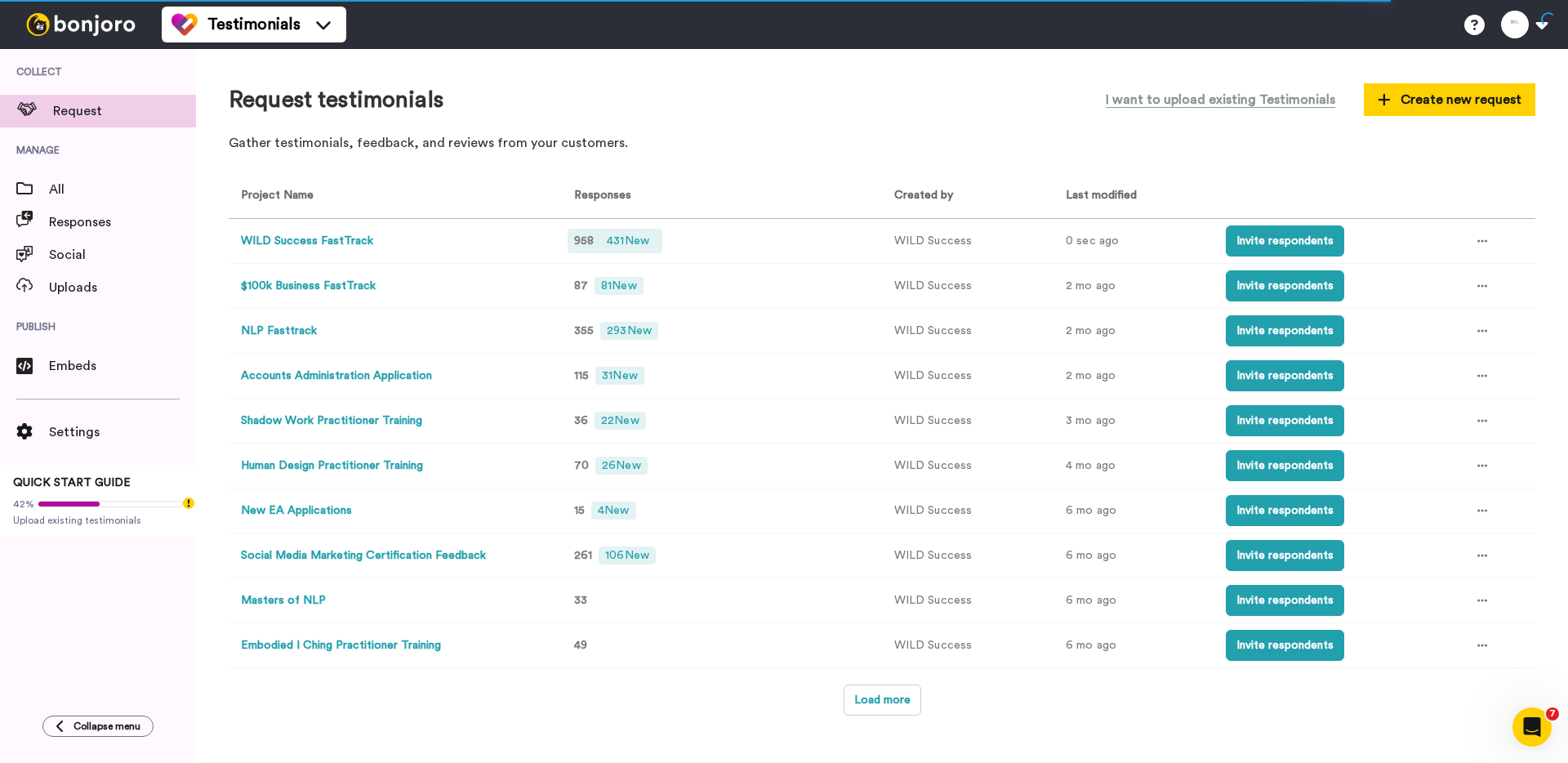
click at [637, 238] on span "431 New" at bounding box center [628, 240] width 55 height 18
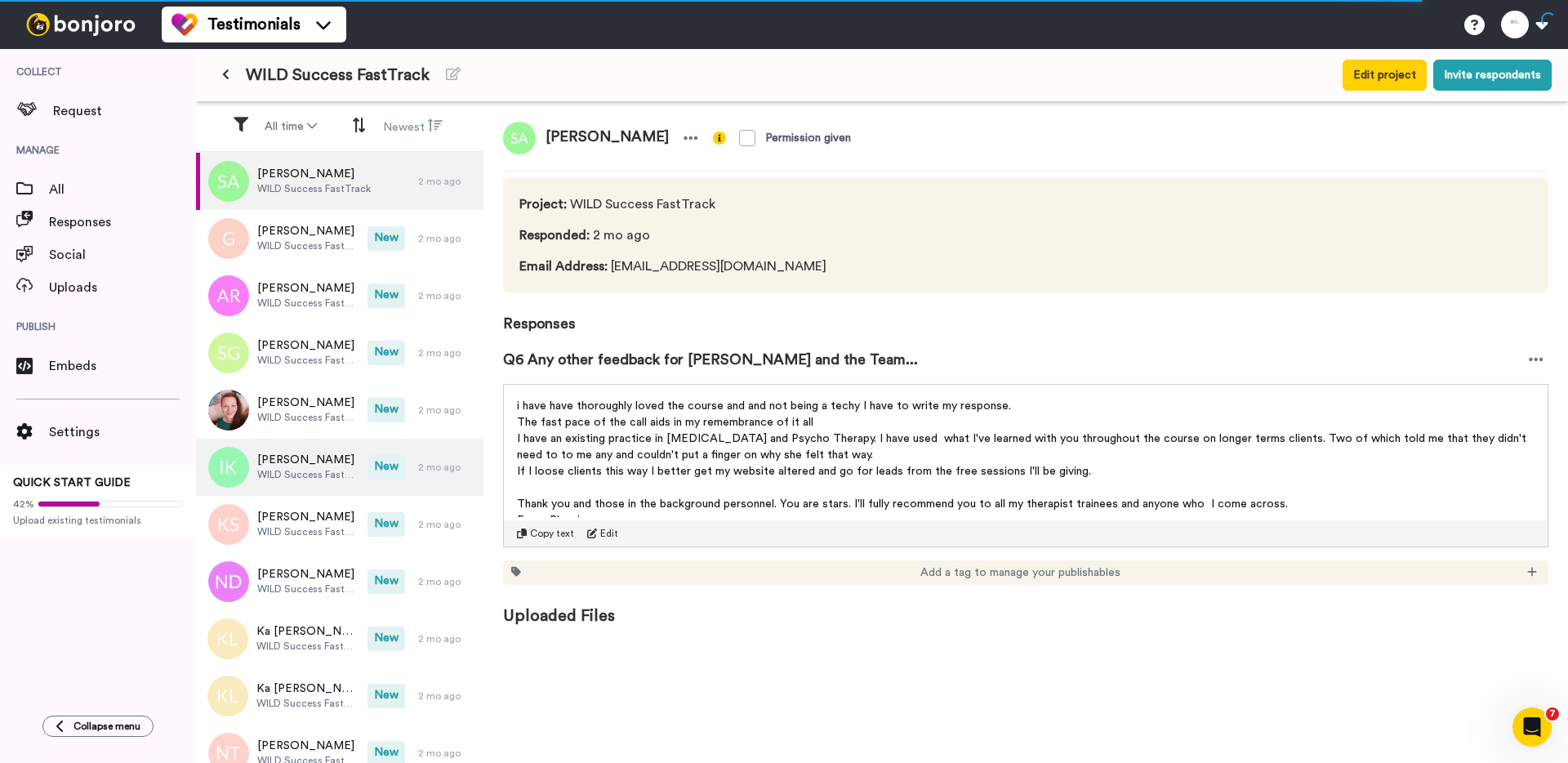
scroll to position [245, 0]
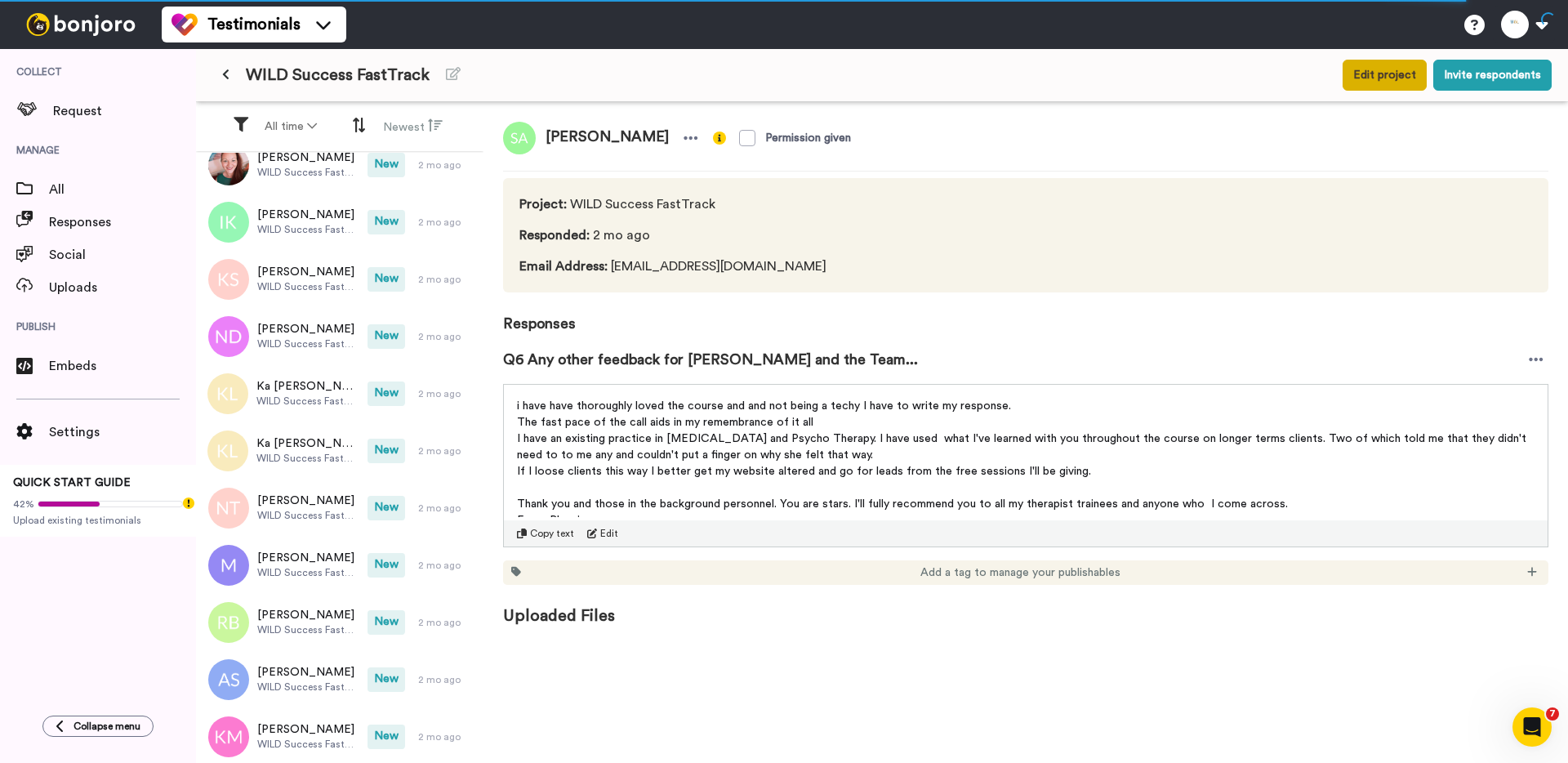
click at [1386, 74] on button "Edit project" at bounding box center [1384, 75] width 84 height 31
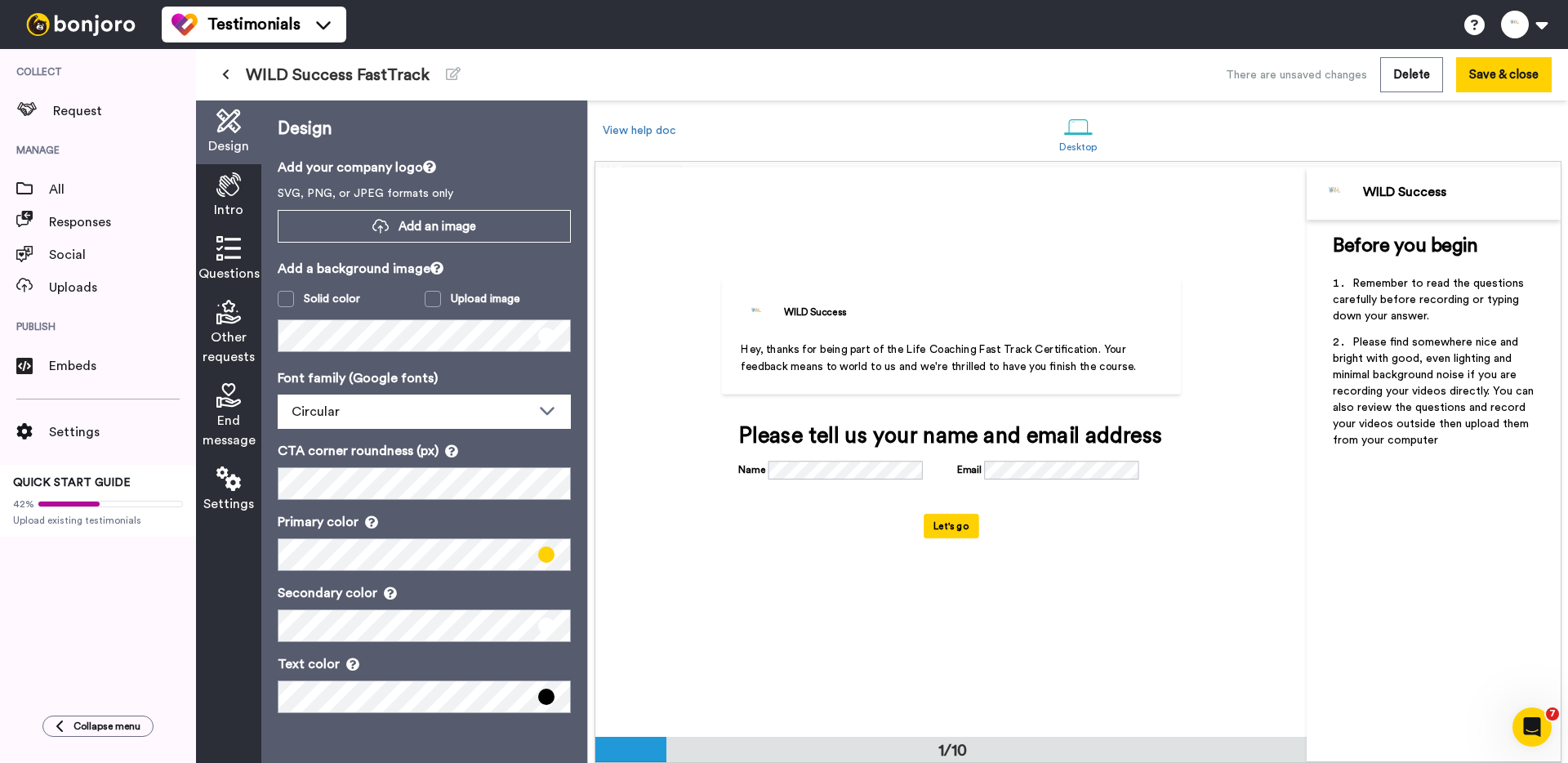
click at [221, 491] on div "Settings" at bounding box center [229, 490] width 66 height 64
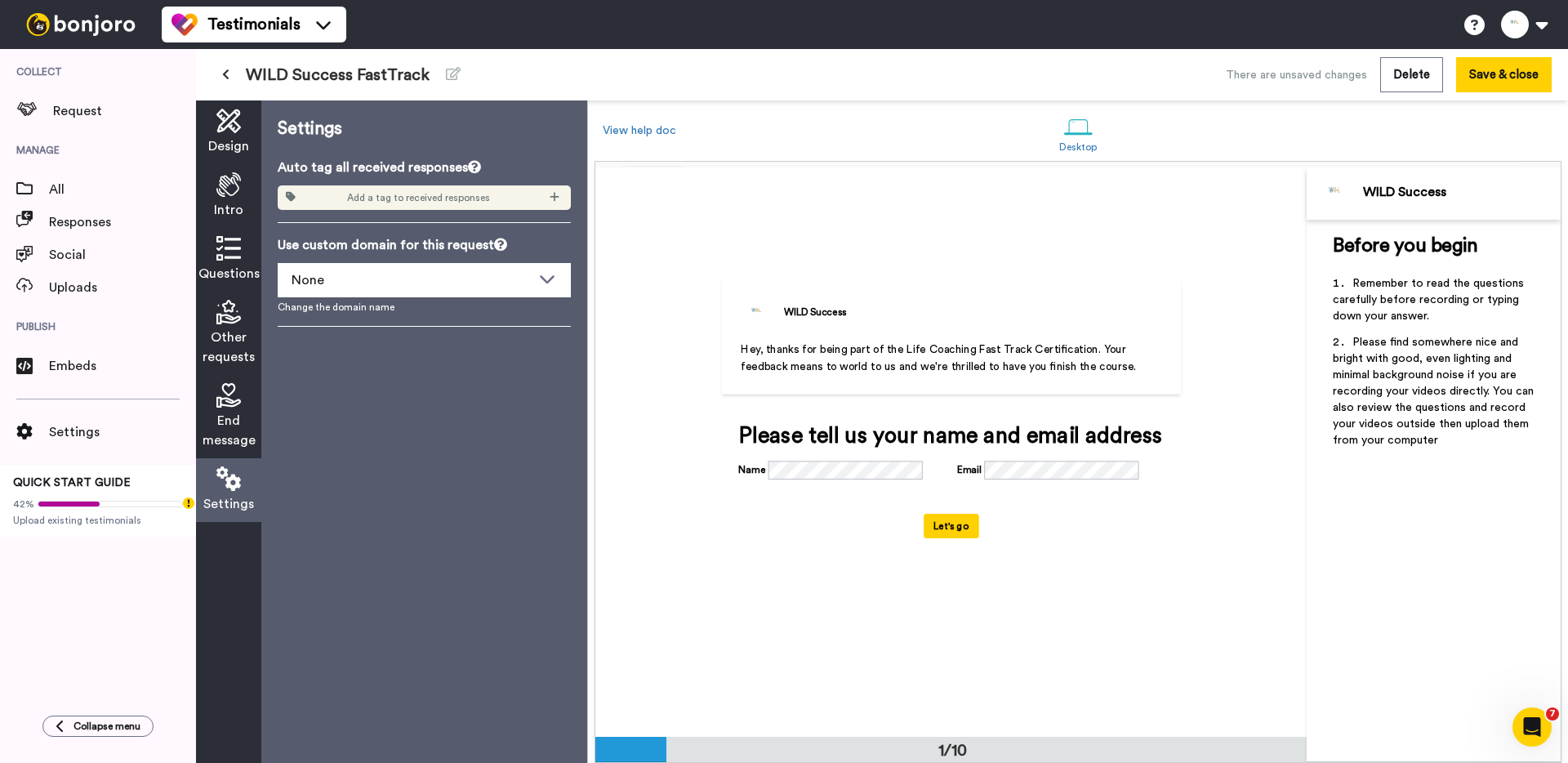
click at [234, 407] on icon at bounding box center [228, 395] width 24 height 24
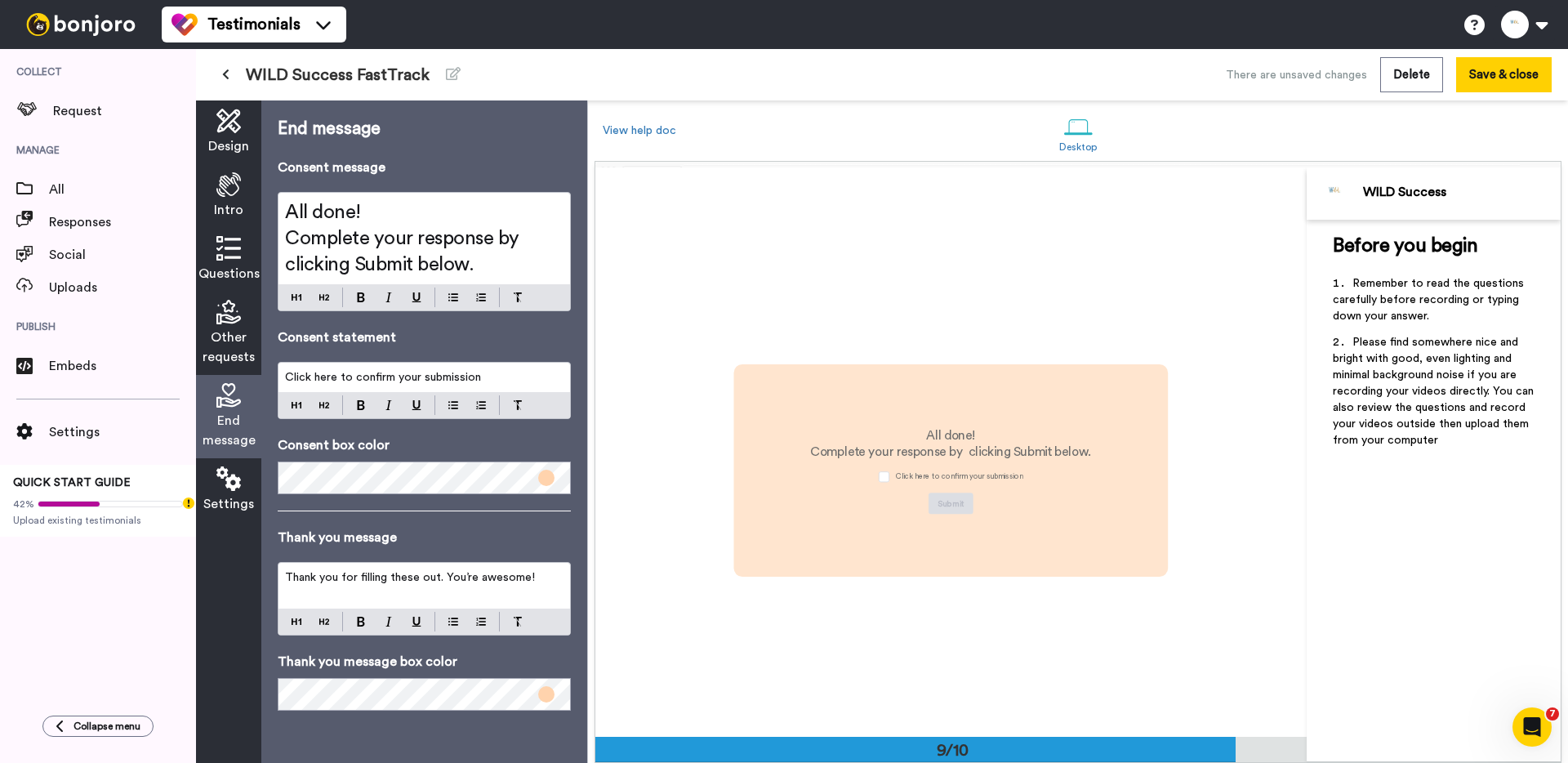
scroll to position [4554, 0]
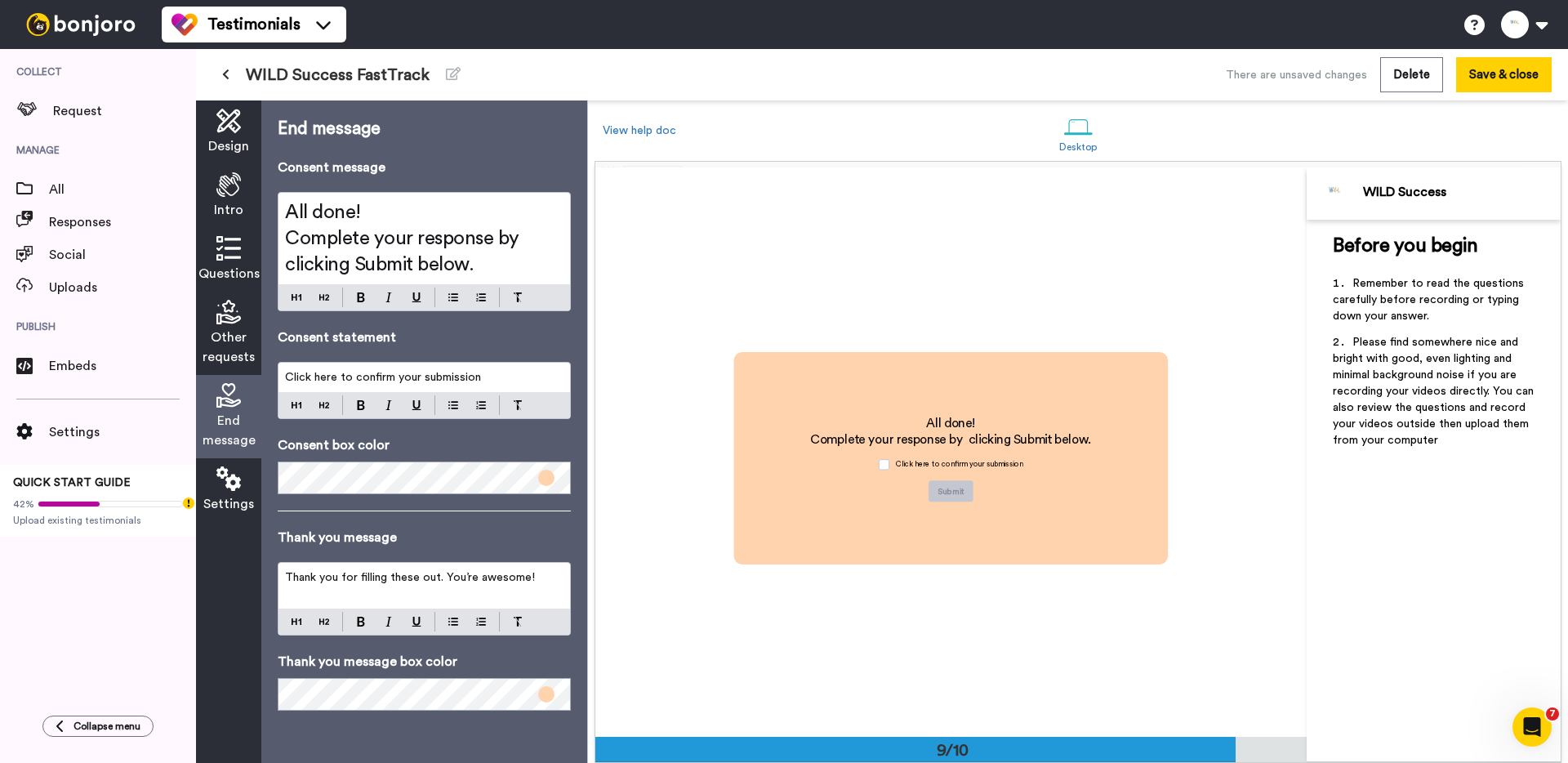
click at [229, 483] on icon at bounding box center [228, 478] width 24 height 24
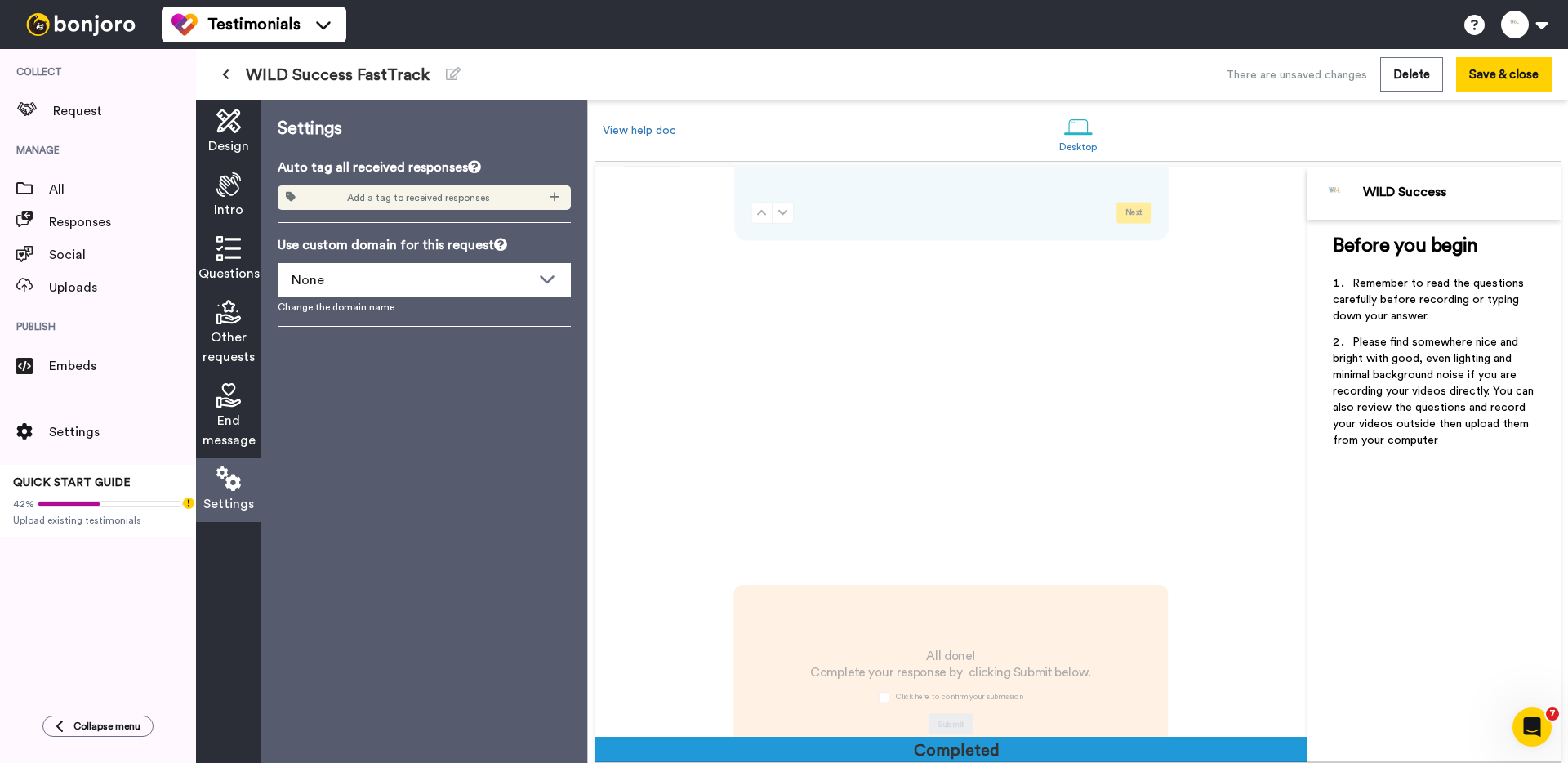
scroll to position [5122, 0]
